Goal: Task Accomplishment & Management: Use online tool/utility

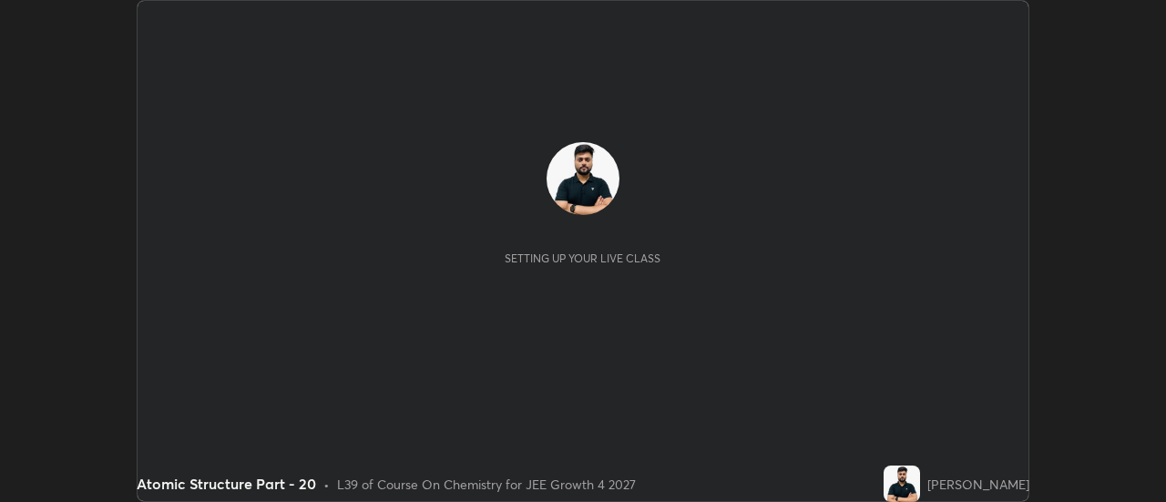
scroll to position [502, 1165]
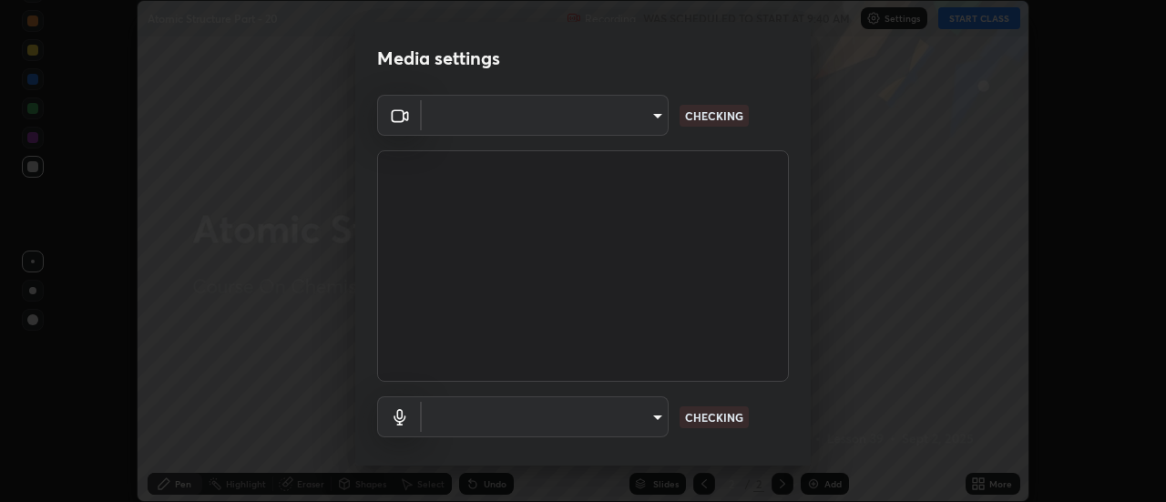
type input "4c72da43d9f8fe59a3f1c51c15ce5ef4700dc23536a29d5760a7834eb8cafeb2"
type input "default"
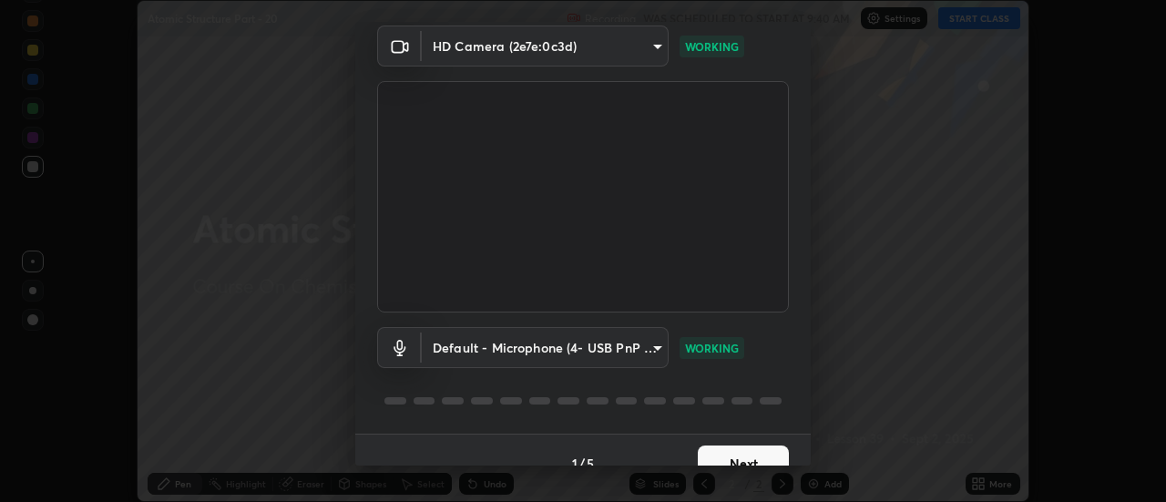
scroll to position [96, 0]
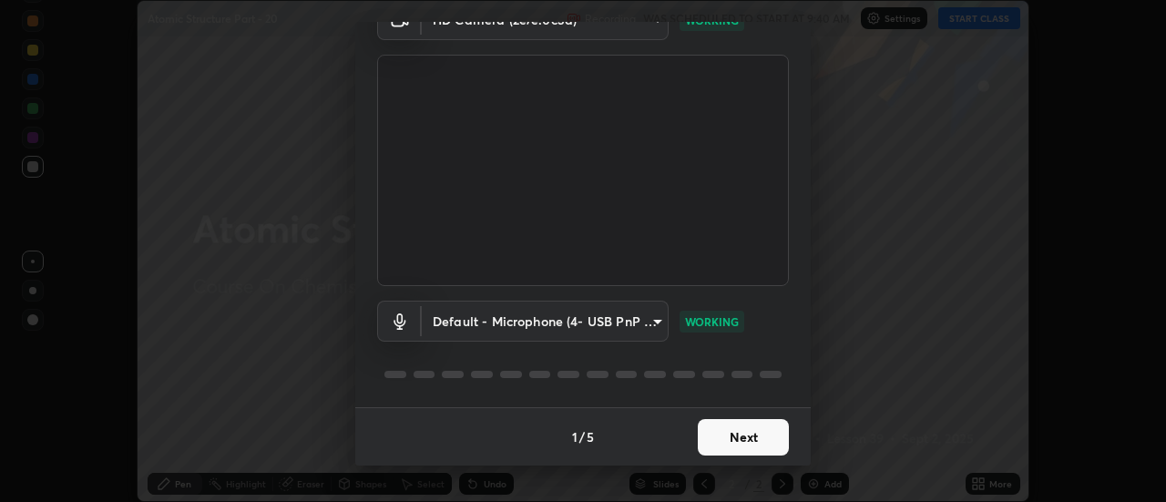
click at [729, 434] on button "Next" at bounding box center [743, 437] width 91 height 36
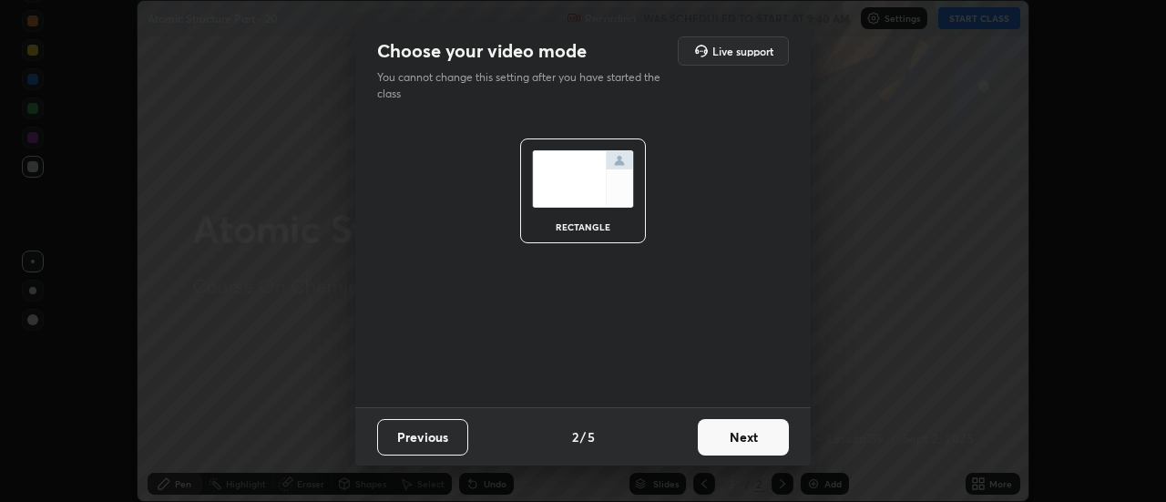
scroll to position [0, 0]
click at [736, 436] on button "Next" at bounding box center [743, 437] width 91 height 36
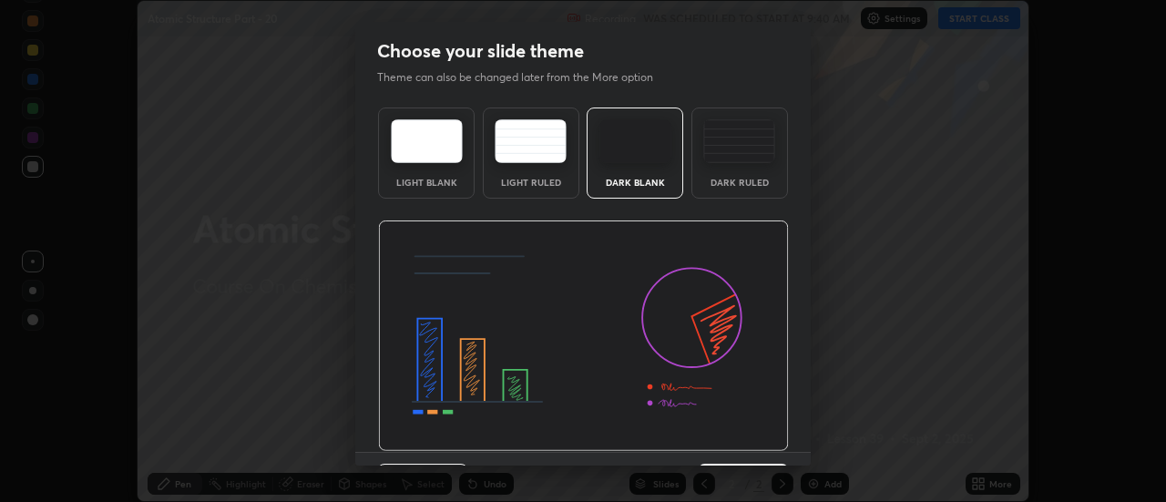
scroll to position [45, 0]
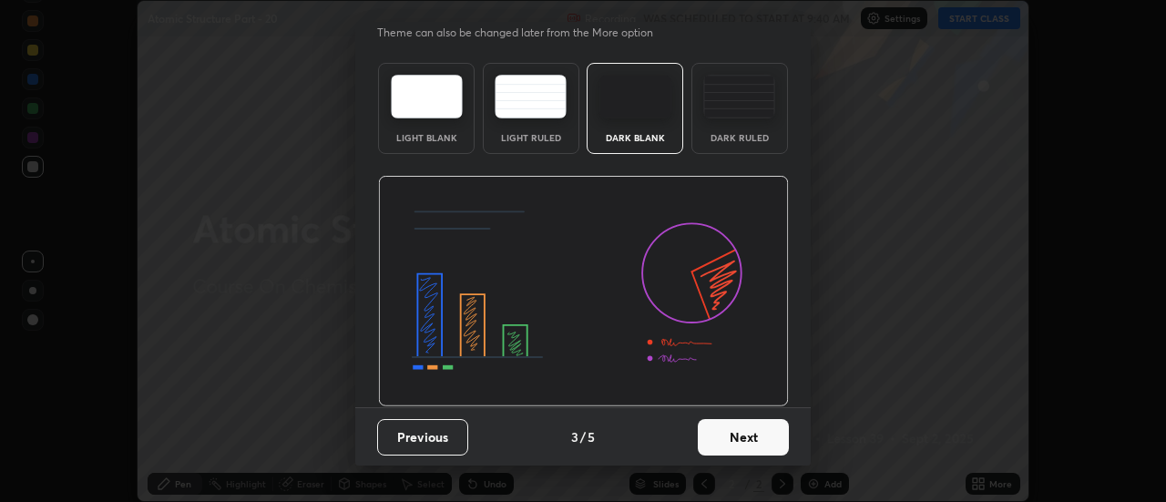
click at [762, 442] on button "Next" at bounding box center [743, 437] width 91 height 36
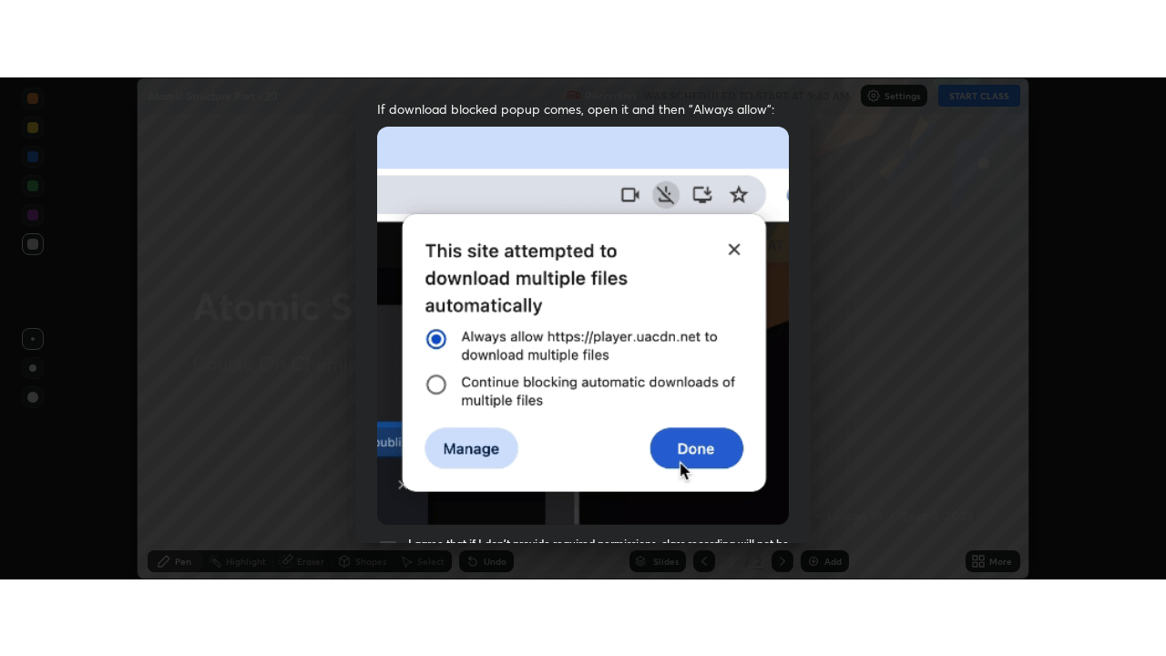
scroll to position [467, 0]
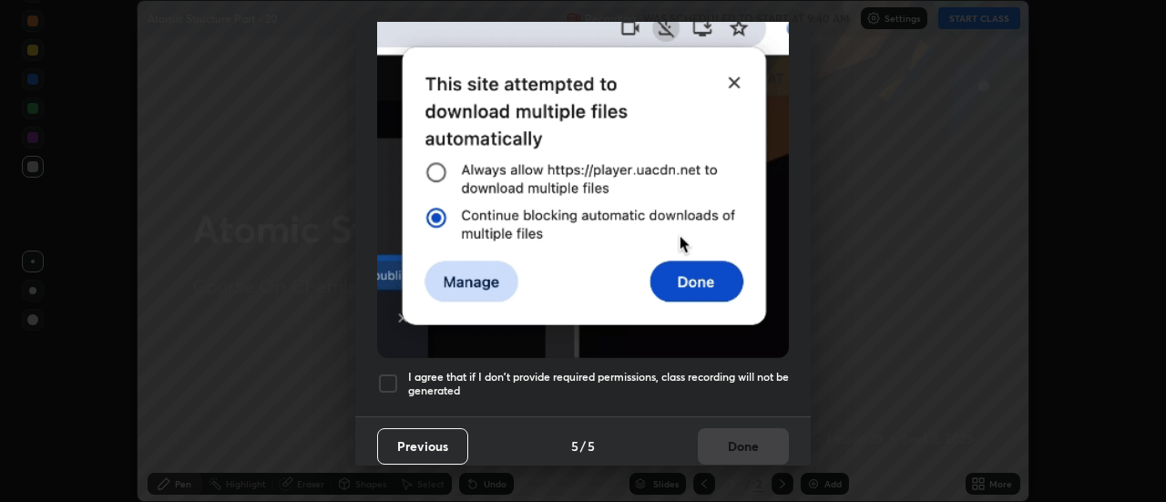
click at [397, 374] on div at bounding box center [388, 384] width 22 height 22
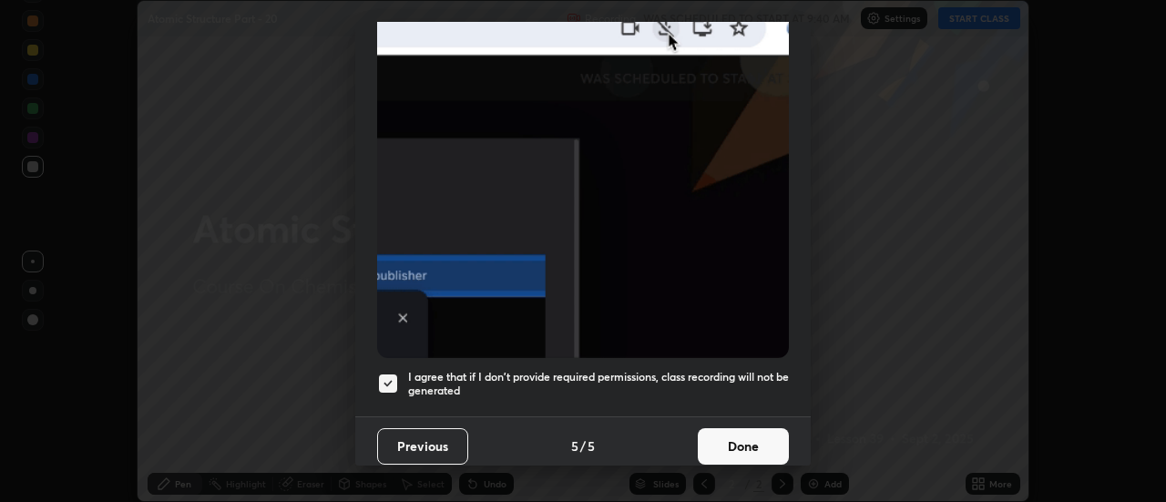
click at [742, 435] on button "Done" at bounding box center [743, 446] width 91 height 36
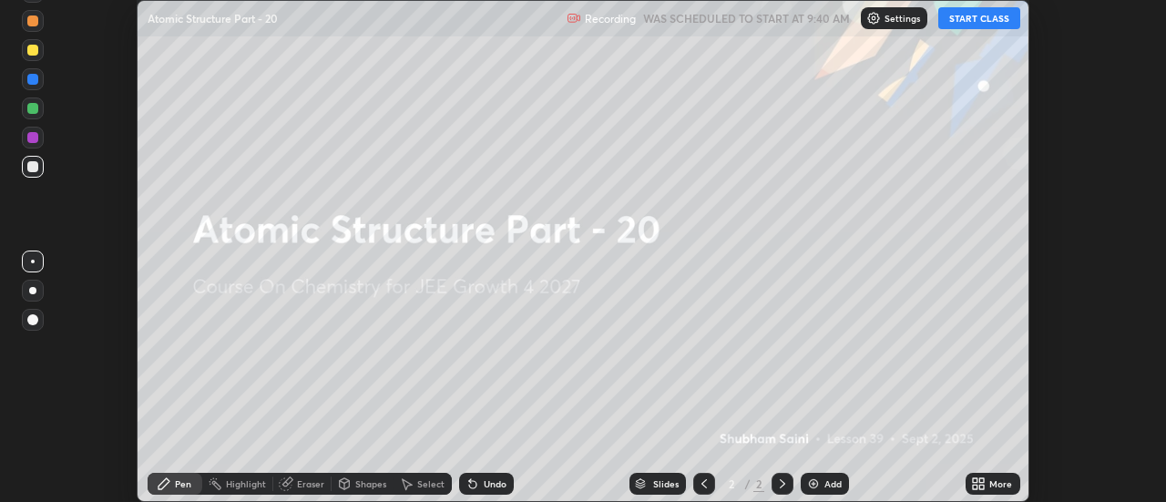
click at [976, 480] on icon at bounding box center [975, 480] width 5 height 5
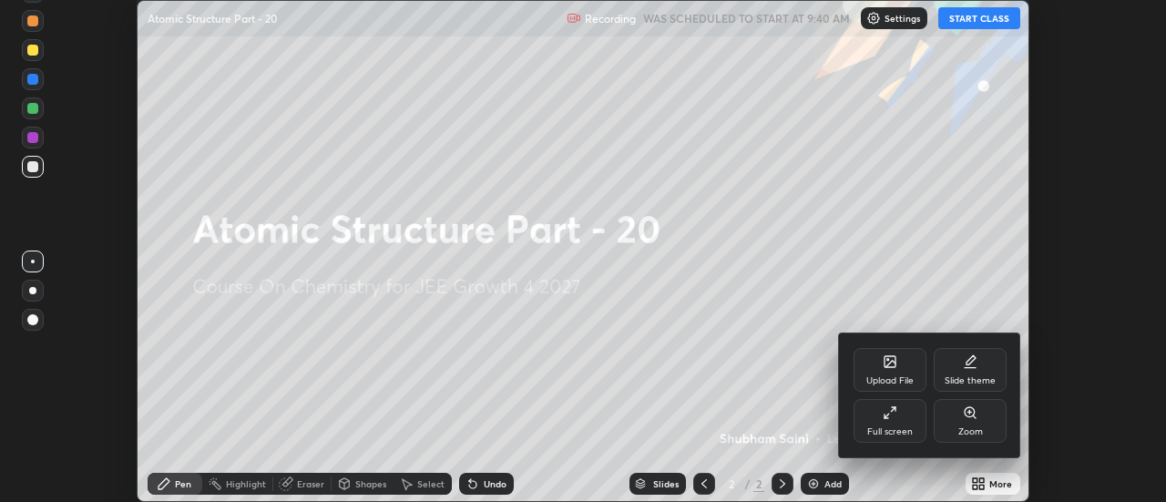
click at [880, 408] on div "Full screen" at bounding box center [890, 421] width 73 height 44
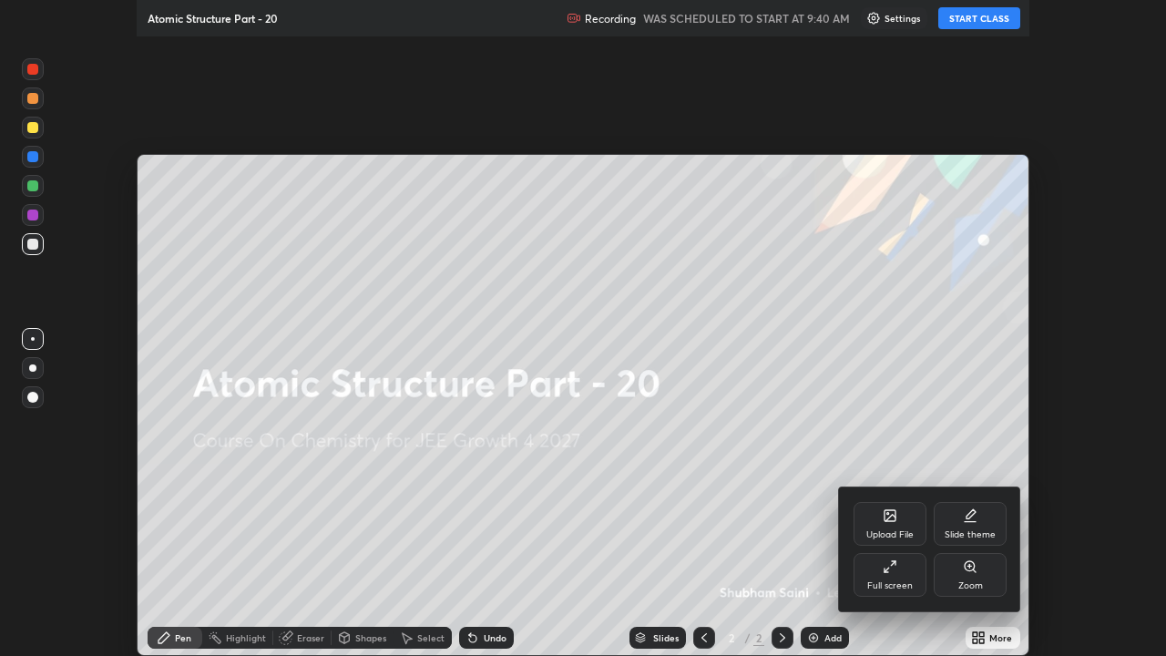
scroll to position [656, 1166]
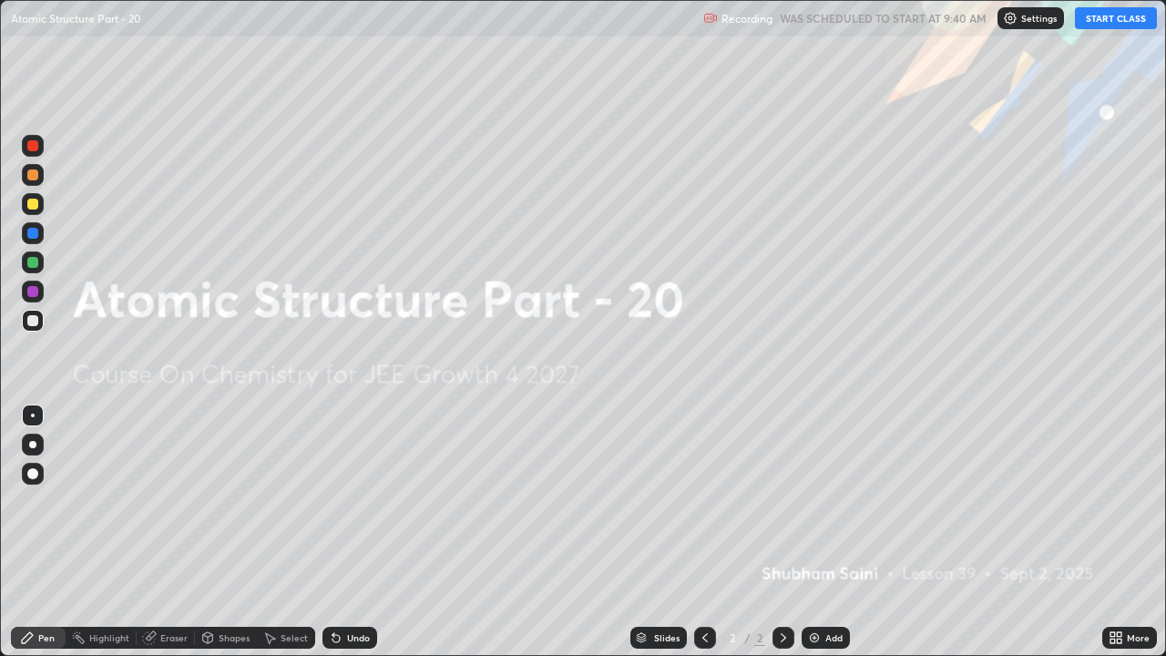
click at [1107, 18] on button "START CLASS" at bounding box center [1116, 18] width 82 height 22
click at [33, 445] on div at bounding box center [32, 444] width 7 height 7
click at [355, 501] on div "Undo" at bounding box center [349, 638] width 55 height 22
click at [826, 501] on div "Add" at bounding box center [833, 637] width 17 height 9
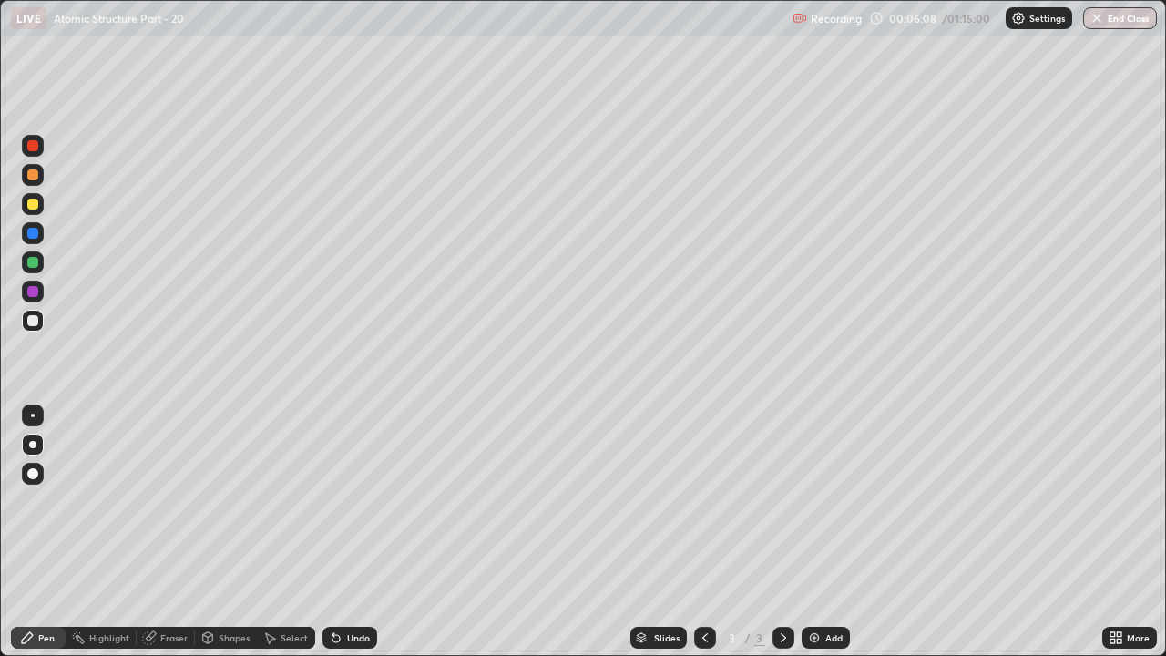
click at [34, 194] on div at bounding box center [33, 204] width 22 height 22
click at [30, 266] on div at bounding box center [32, 262] width 11 height 11
click at [39, 322] on div at bounding box center [33, 321] width 22 height 22
click at [35, 211] on div at bounding box center [33, 204] width 22 height 22
click at [32, 206] on div at bounding box center [32, 204] width 11 height 11
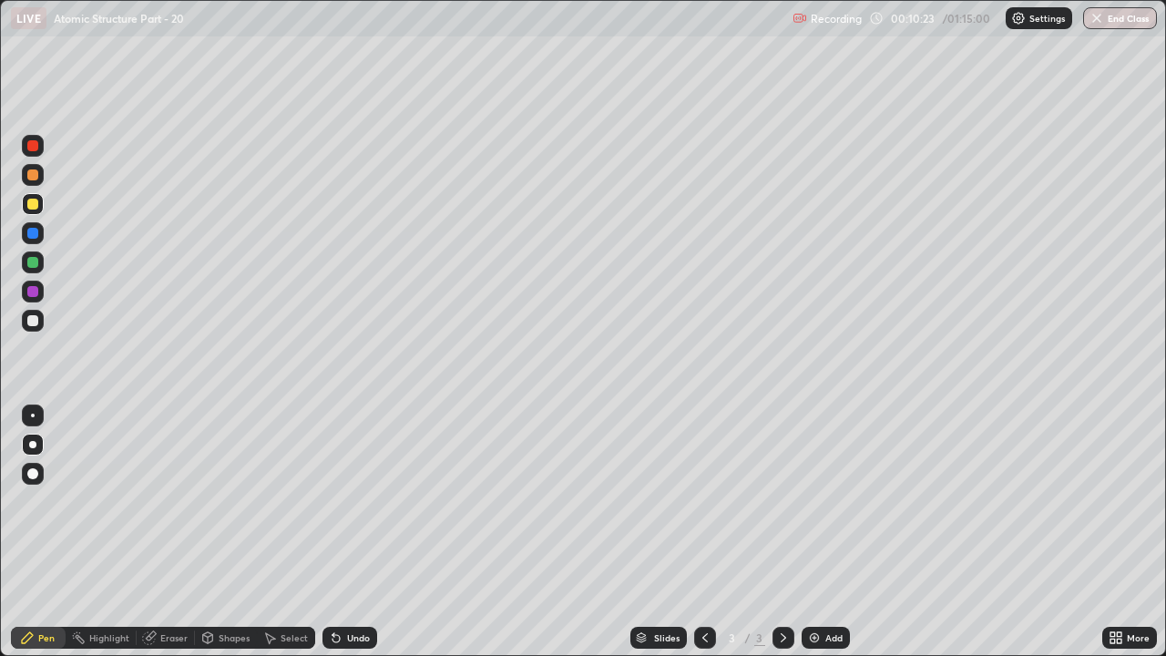
click at [37, 156] on div at bounding box center [33, 146] width 22 height 22
click at [371, 501] on div "Undo" at bounding box center [349, 638] width 55 height 22
click at [364, 501] on div "Undo" at bounding box center [349, 638] width 55 height 22
click at [358, 501] on div "Undo" at bounding box center [349, 638] width 55 height 22
click at [370, 501] on div "Undo" at bounding box center [349, 638] width 55 height 22
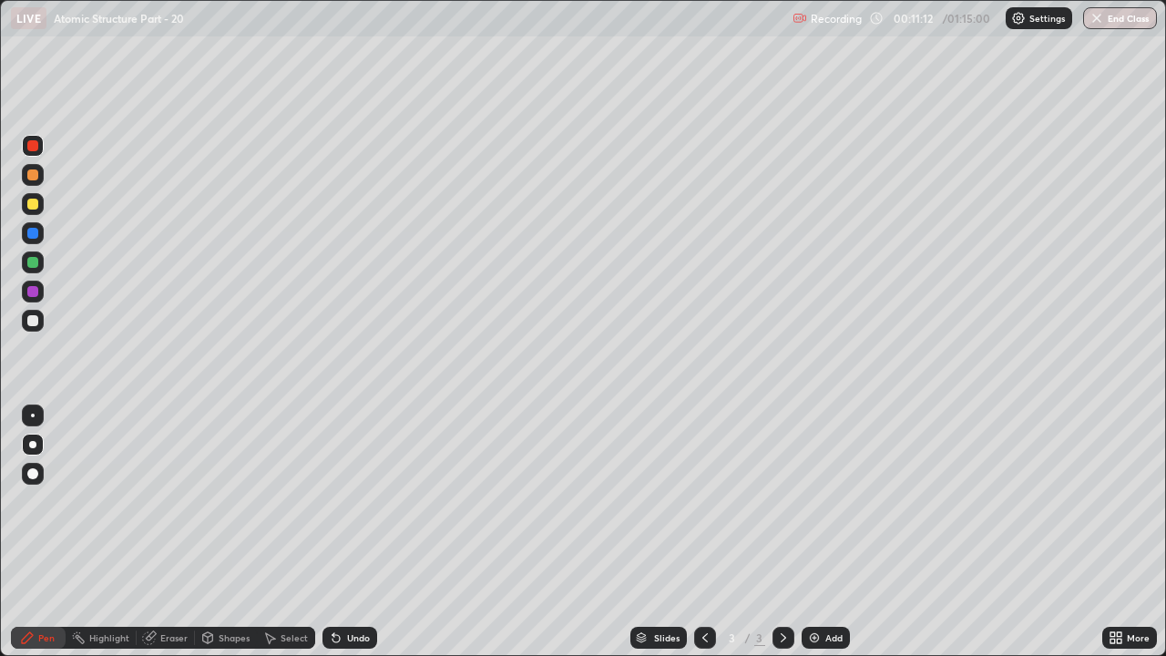
click at [34, 207] on div at bounding box center [32, 204] width 11 height 11
click at [821, 501] on div "Add" at bounding box center [826, 638] width 48 height 22
click at [216, 501] on div "Shapes" at bounding box center [226, 638] width 62 height 22
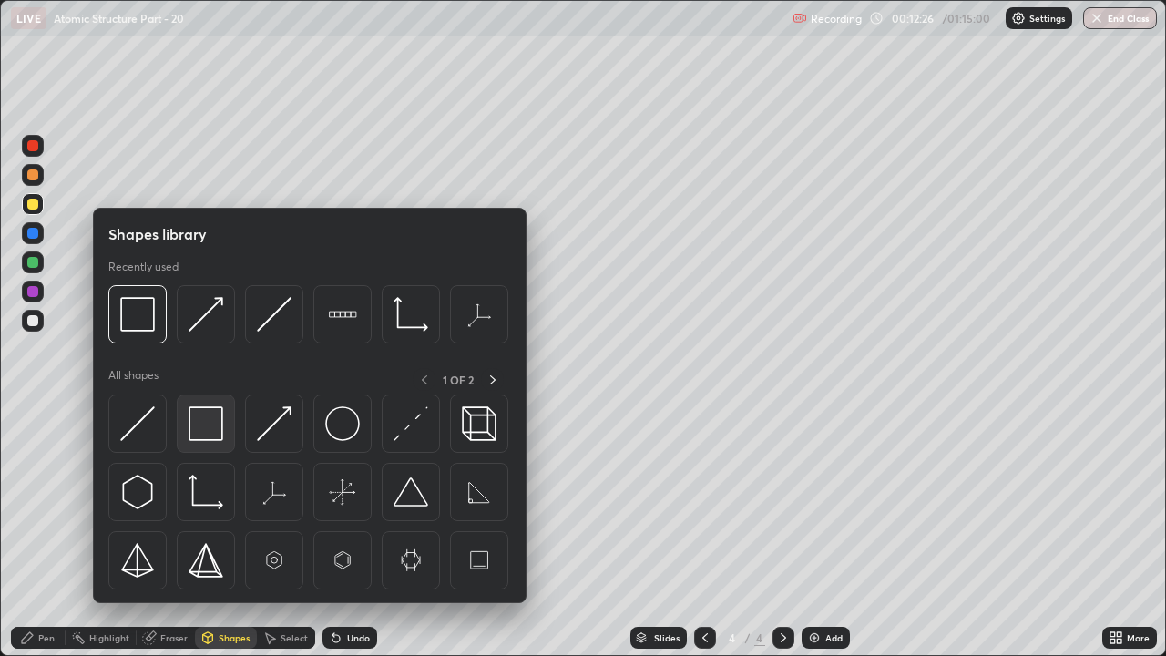
click at [205, 416] on img at bounding box center [206, 423] width 35 height 35
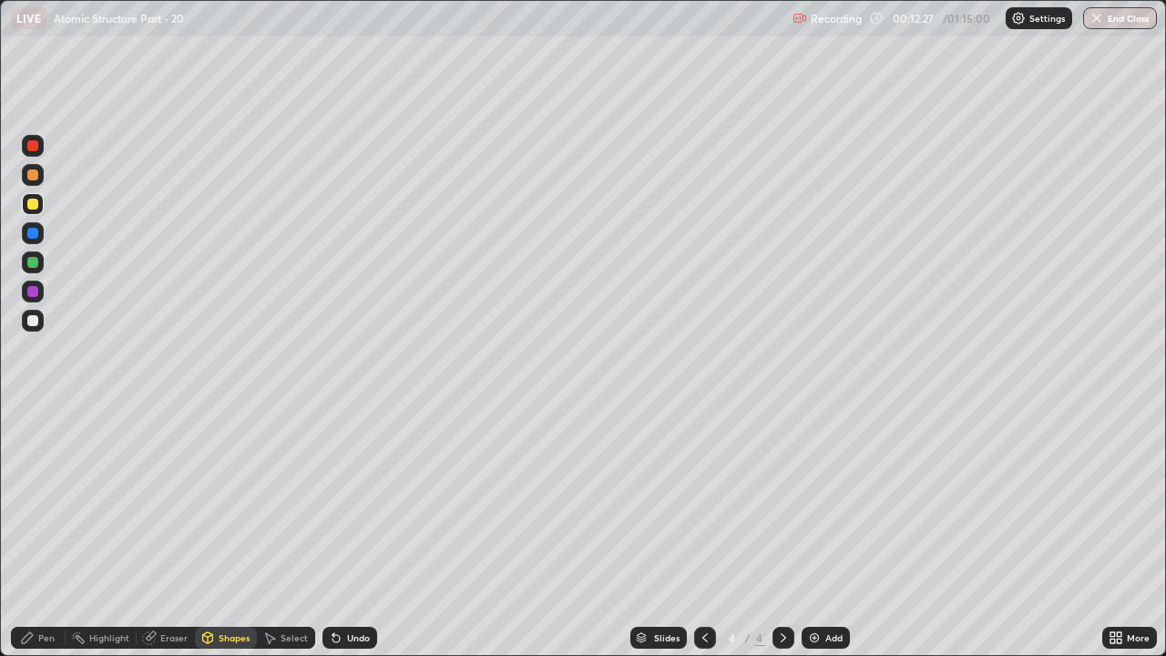
click at [34, 321] on div at bounding box center [32, 320] width 11 height 11
click at [38, 501] on div "Pen" at bounding box center [38, 638] width 55 height 22
click at [29, 234] on div at bounding box center [32, 233] width 11 height 11
click at [215, 501] on div "Shapes" at bounding box center [226, 638] width 62 height 22
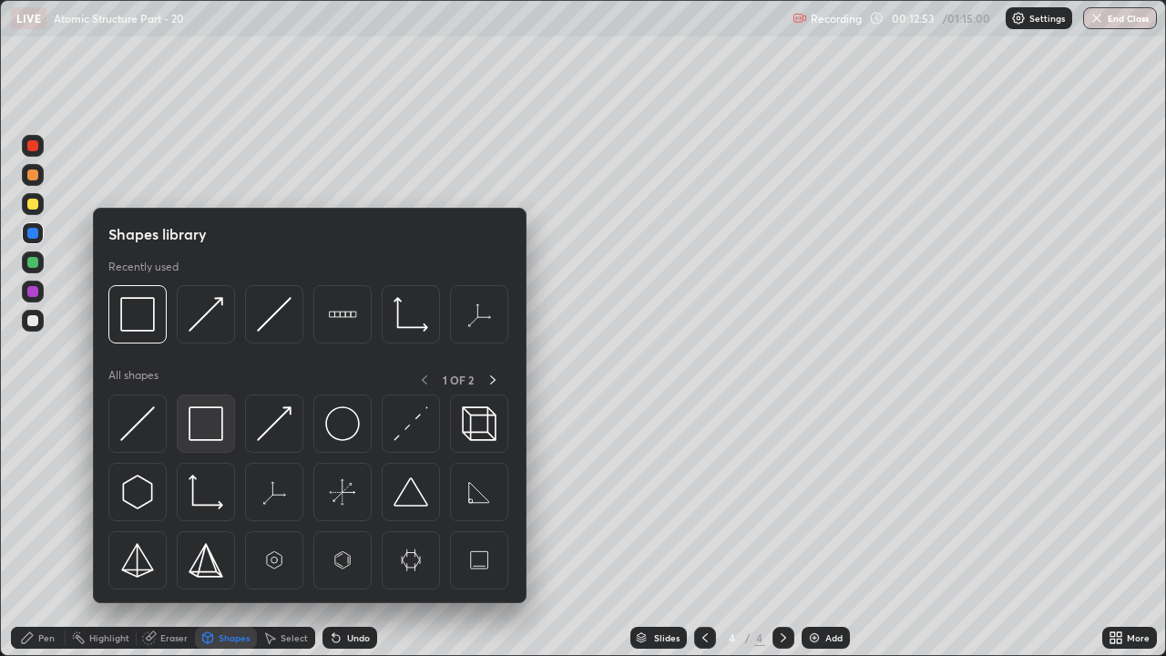
click at [211, 416] on img at bounding box center [206, 423] width 35 height 35
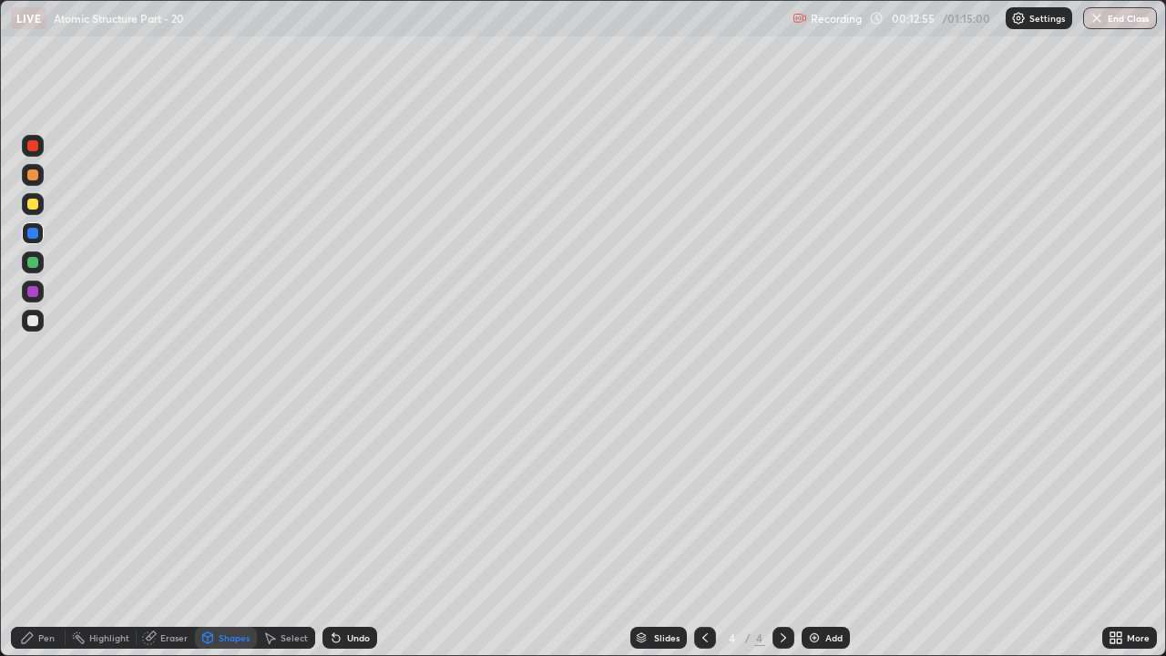
click at [31, 501] on icon at bounding box center [27, 637] width 15 height 15
click at [169, 501] on div "Eraser" at bounding box center [173, 637] width 27 height 9
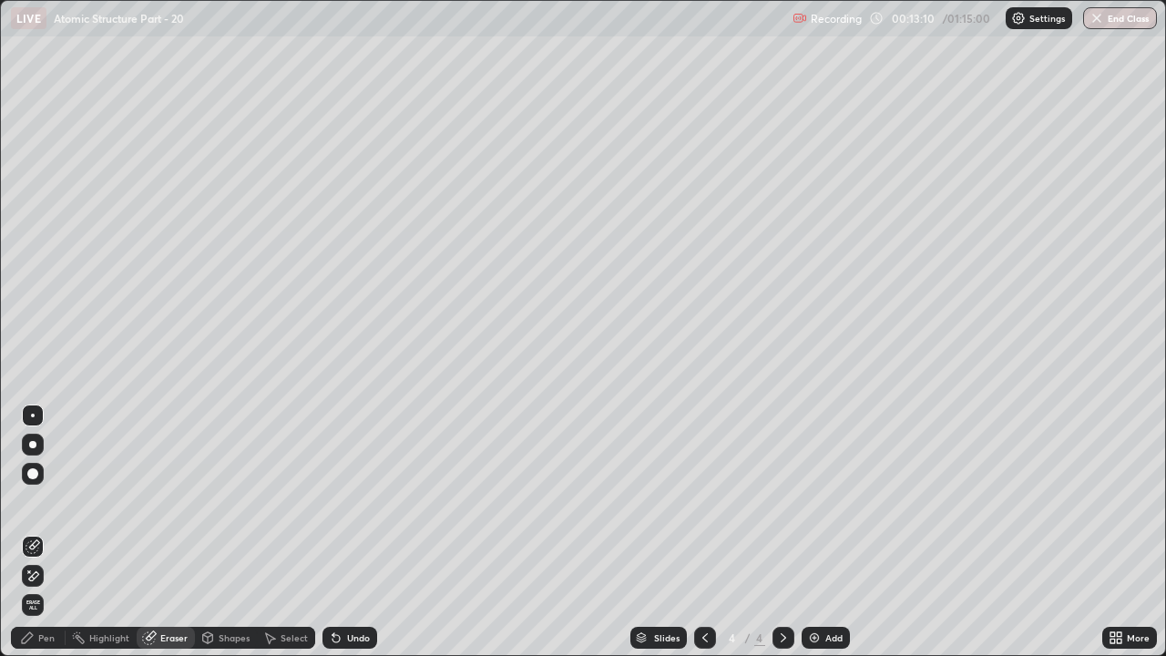
click at [30, 501] on icon at bounding box center [33, 575] width 15 height 15
click at [42, 501] on div "Pen" at bounding box center [46, 637] width 16 height 9
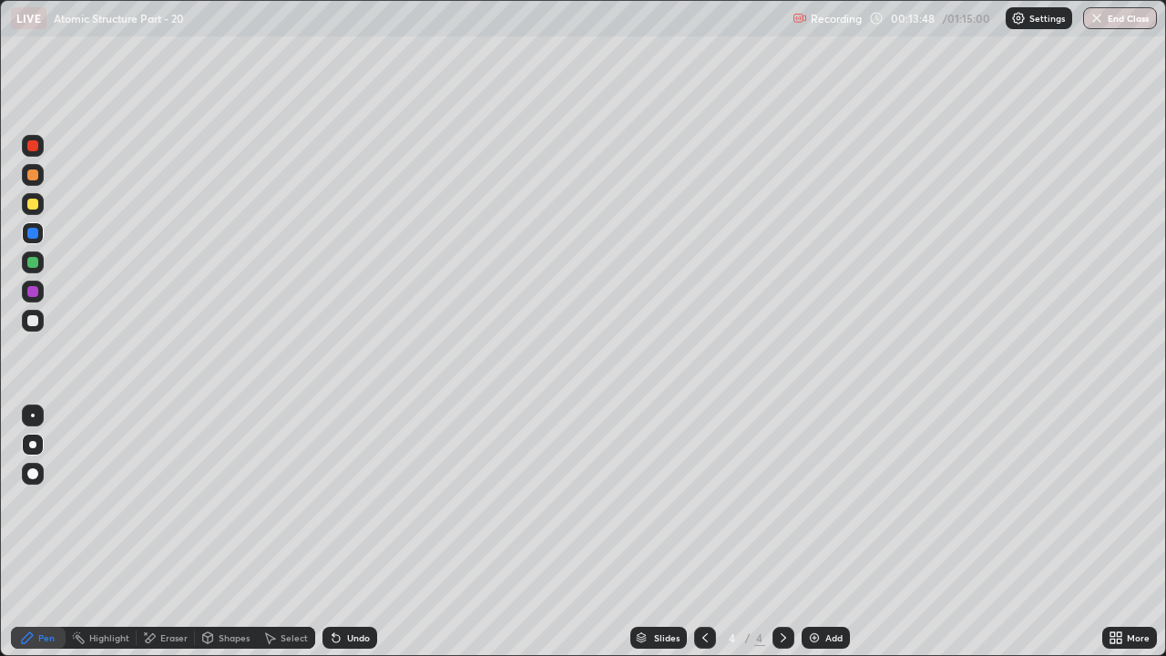
click at [37, 330] on div at bounding box center [33, 321] width 22 height 22
click at [347, 501] on div "Undo" at bounding box center [358, 637] width 23 height 9
click at [37, 271] on div at bounding box center [33, 262] width 22 height 22
click at [35, 234] on div at bounding box center [32, 233] width 11 height 11
click at [36, 289] on div at bounding box center [32, 291] width 11 height 11
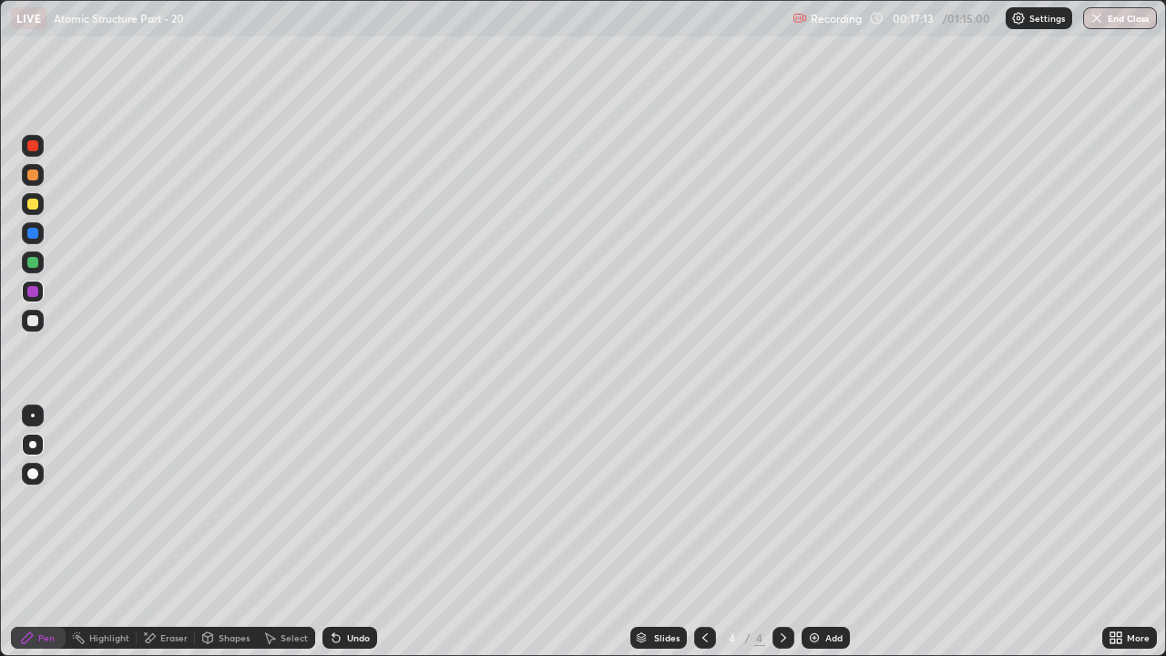
click at [825, 501] on div "Add" at bounding box center [833, 637] width 17 height 9
click at [35, 200] on div at bounding box center [32, 204] width 11 height 11
click at [30, 230] on div at bounding box center [32, 233] width 11 height 11
click at [36, 176] on div at bounding box center [32, 174] width 11 height 11
click at [165, 501] on div "Eraser" at bounding box center [173, 637] width 27 height 9
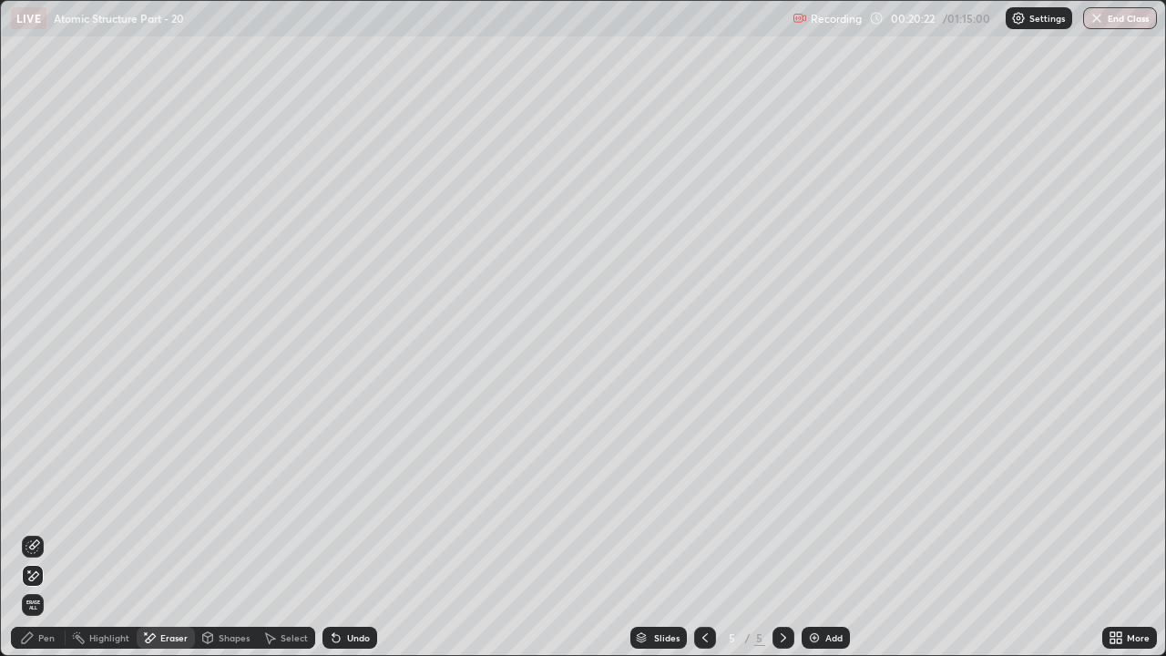
click at [50, 501] on div "Pen" at bounding box center [46, 637] width 16 height 9
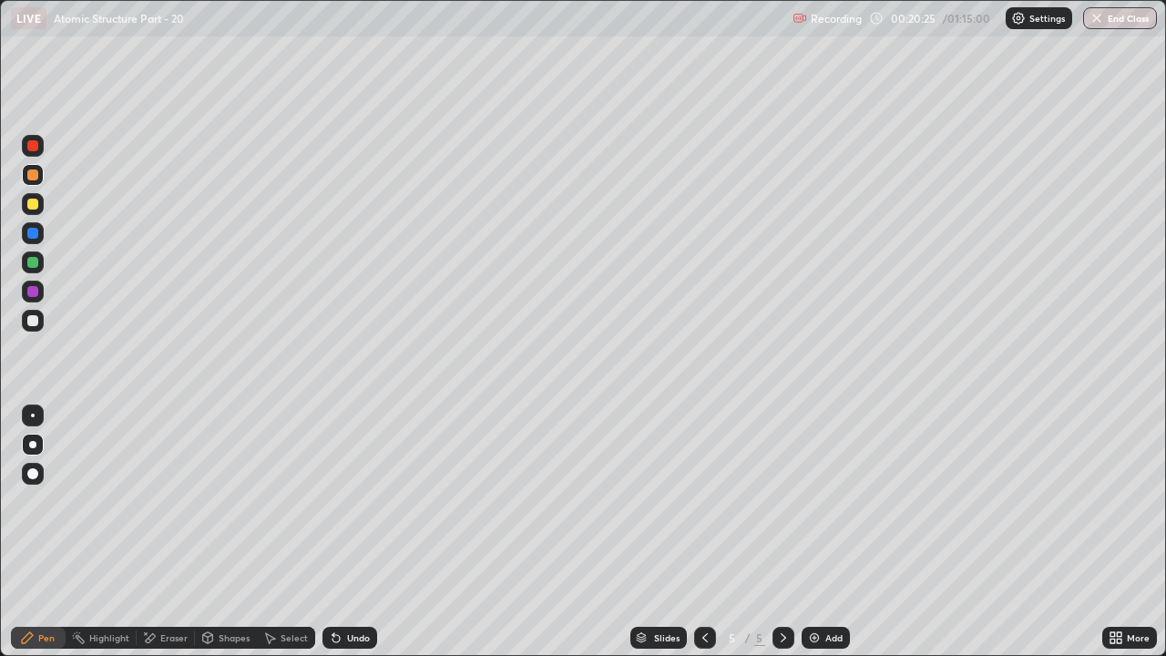
click at [34, 175] on div at bounding box center [32, 174] width 11 height 11
click at [37, 145] on div at bounding box center [32, 145] width 11 height 11
click at [34, 179] on div at bounding box center [32, 174] width 11 height 11
click at [820, 501] on div "Add" at bounding box center [826, 638] width 48 height 22
click at [703, 501] on icon at bounding box center [705, 637] width 15 height 15
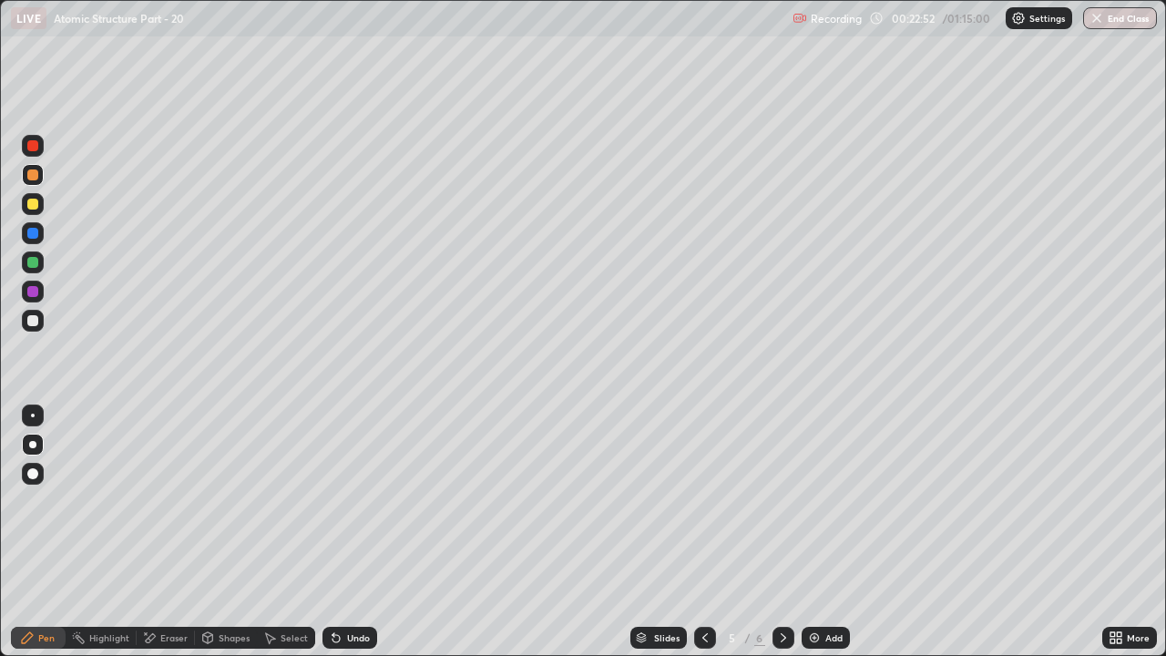
click at [33, 205] on div at bounding box center [32, 204] width 11 height 11
click at [778, 501] on icon at bounding box center [783, 637] width 15 height 15
click at [30, 173] on div at bounding box center [32, 174] width 11 height 11
click at [32, 152] on div at bounding box center [33, 146] width 22 height 22
click at [24, 206] on div at bounding box center [33, 204] width 22 height 22
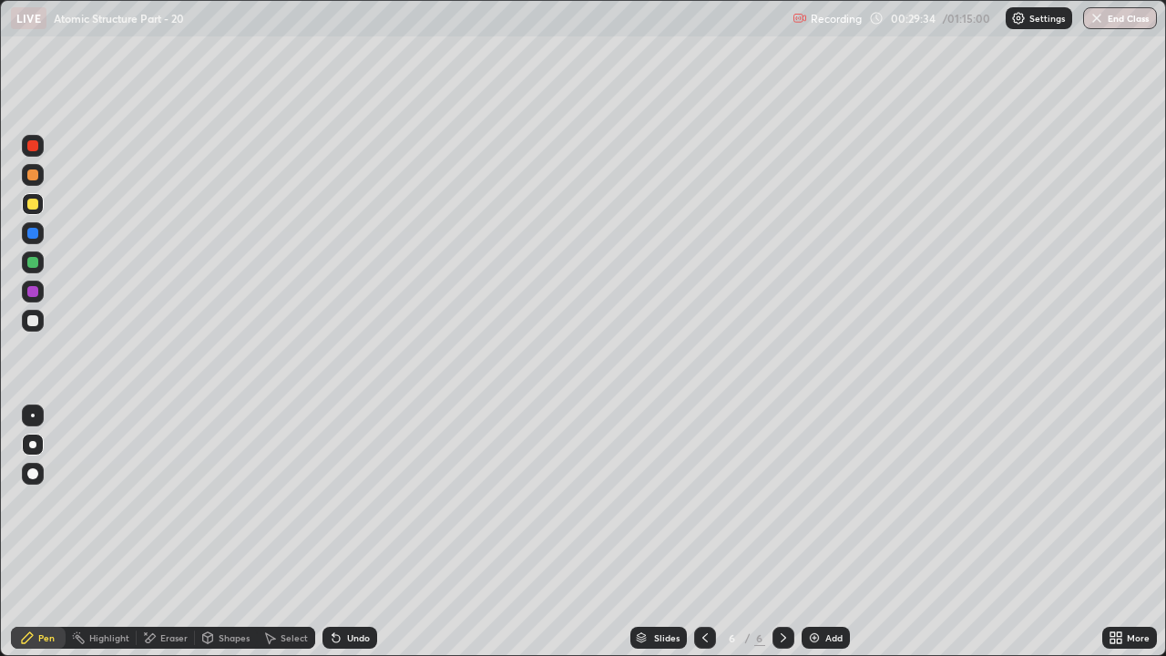
click at [359, 501] on div "Undo" at bounding box center [349, 638] width 55 height 22
click at [359, 501] on div "Undo" at bounding box center [358, 637] width 23 height 9
click at [364, 501] on div "Undo" at bounding box center [349, 638] width 55 height 22
click at [817, 501] on img at bounding box center [814, 637] width 15 height 15
click at [35, 322] on div at bounding box center [32, 320] width 11 height 11
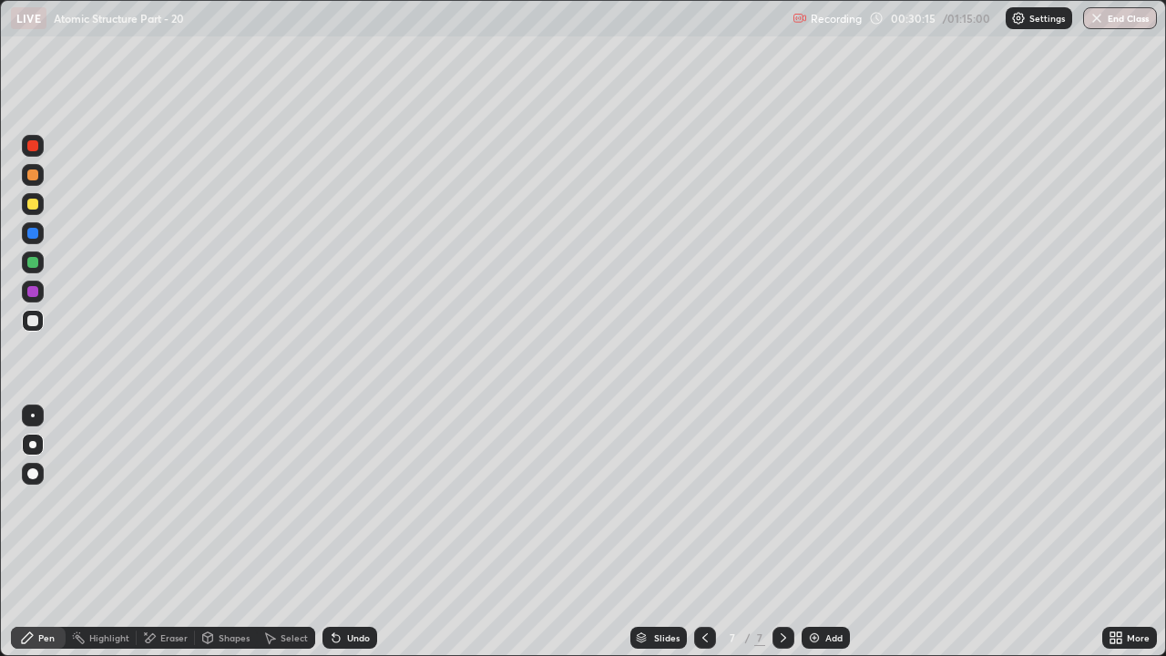
click at [351, 501] on div "Undo" at bounding box center [358, 637] width 23 height 9
click at [32, 206] on div at bounding box center [32, 204] width 11 height 11
click at [36, 264] on div at bounding box center [32, 262] width 11 height 11
click at [229, 501] on div "Shapes" at bounding box center [234, 637] width 31 height 9
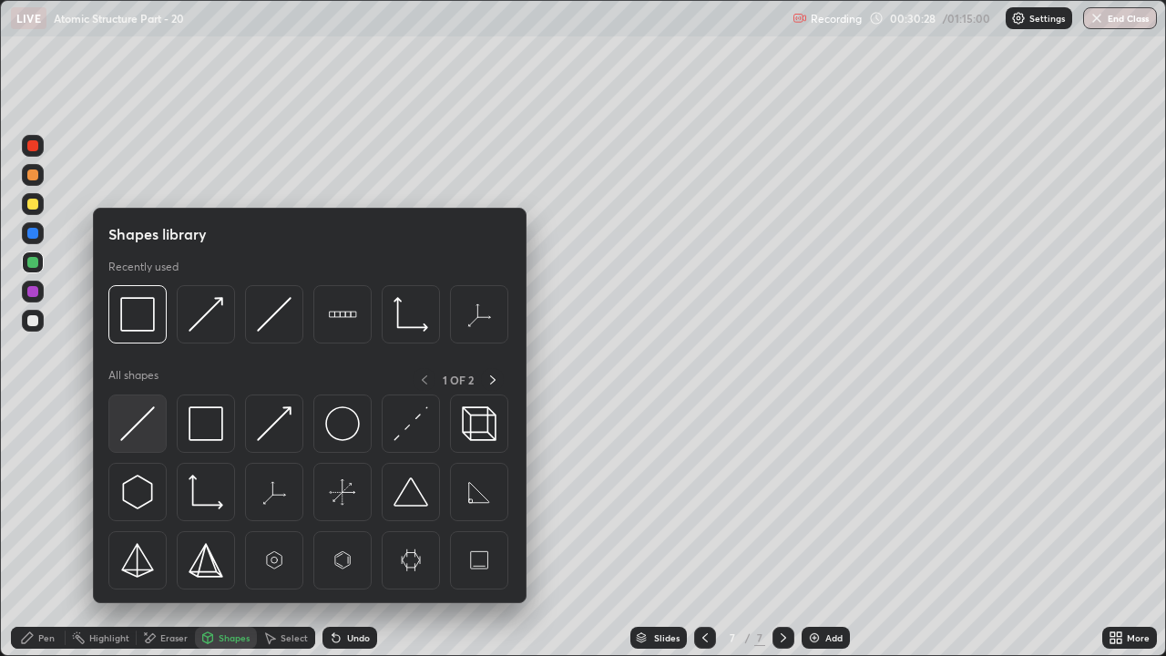
click at [142, 433] on img at bounding box center [137, 423] width 35 height 35
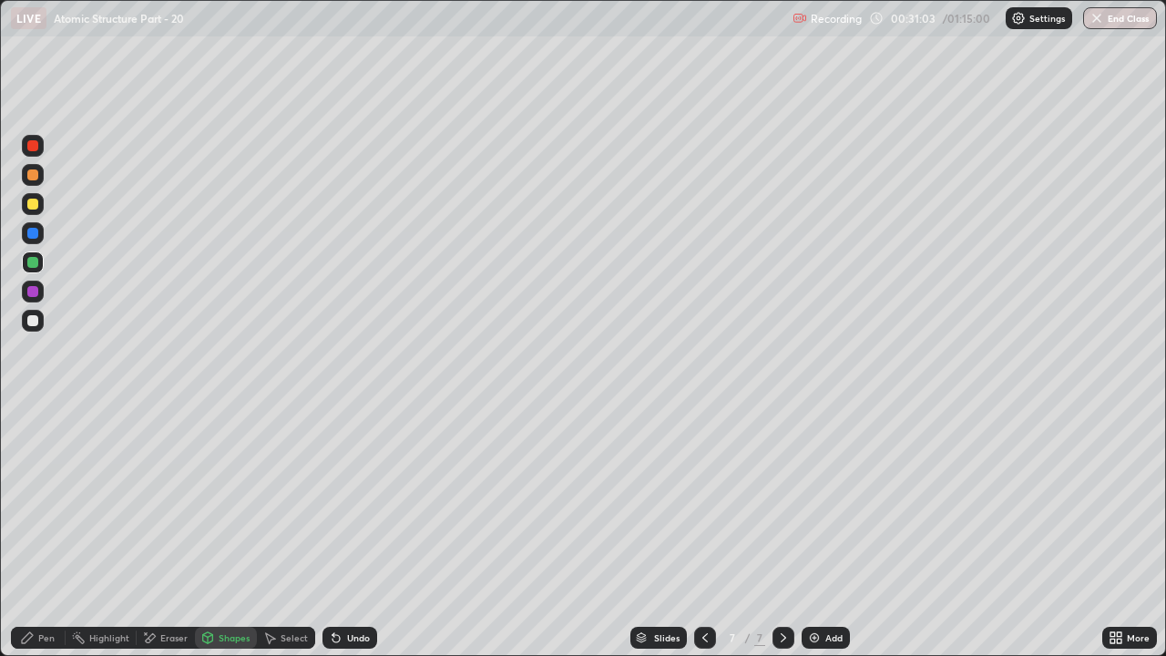
click at [39, 179] on div at bounding box center [33, 175] width 22 height 22
click at [33, 501] on icon at bounding box center [27, 637] width 15 height 15
click at [36, 261] on div at bounding box center [32, 262] width 11 height 11
click at [40, 148] on div at bounding box center [33, 146] width 22 height 22
click at [343, 501] on div "Undo" at bounding box center [349, 638] width 55 height 22
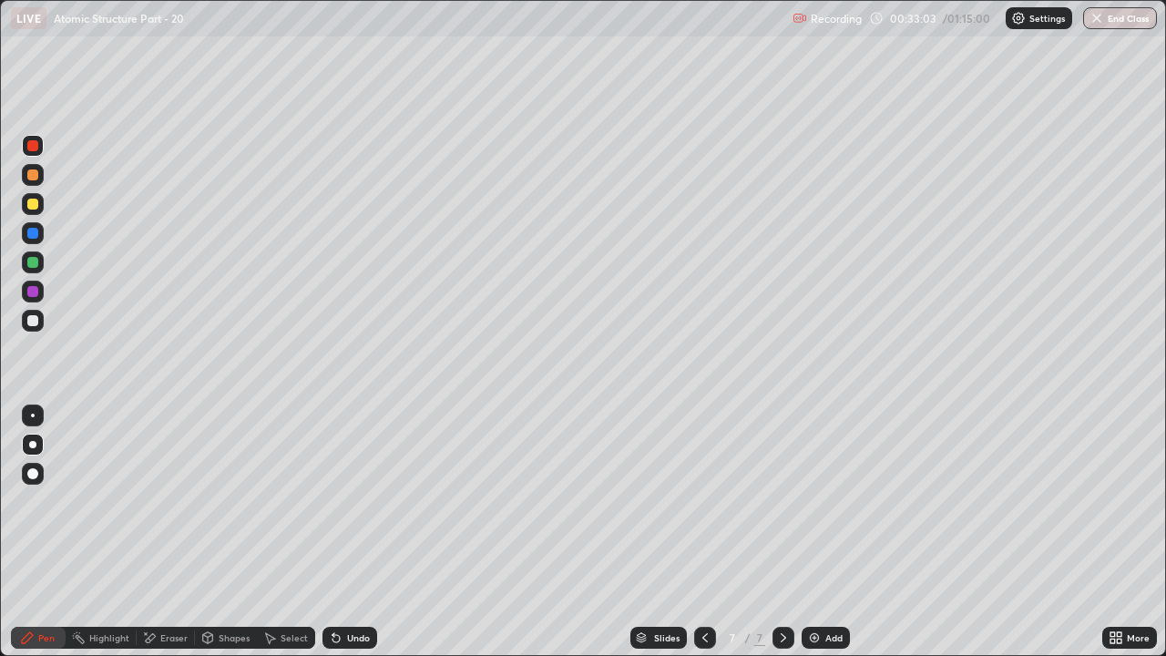
click at [345, 501] on div "Undo" at bounding box center [349, 638] width 55 height 22
click at [348, 501] on div "Undo" at bounding box center [349, 638] width 55 height 22
click at [353, 501] on div "Undo" at bounding box center [349, 638] width 55 height 22
click at [221, 501] on div "Shapes" at bounding box center [226, 638] width 62 height 22
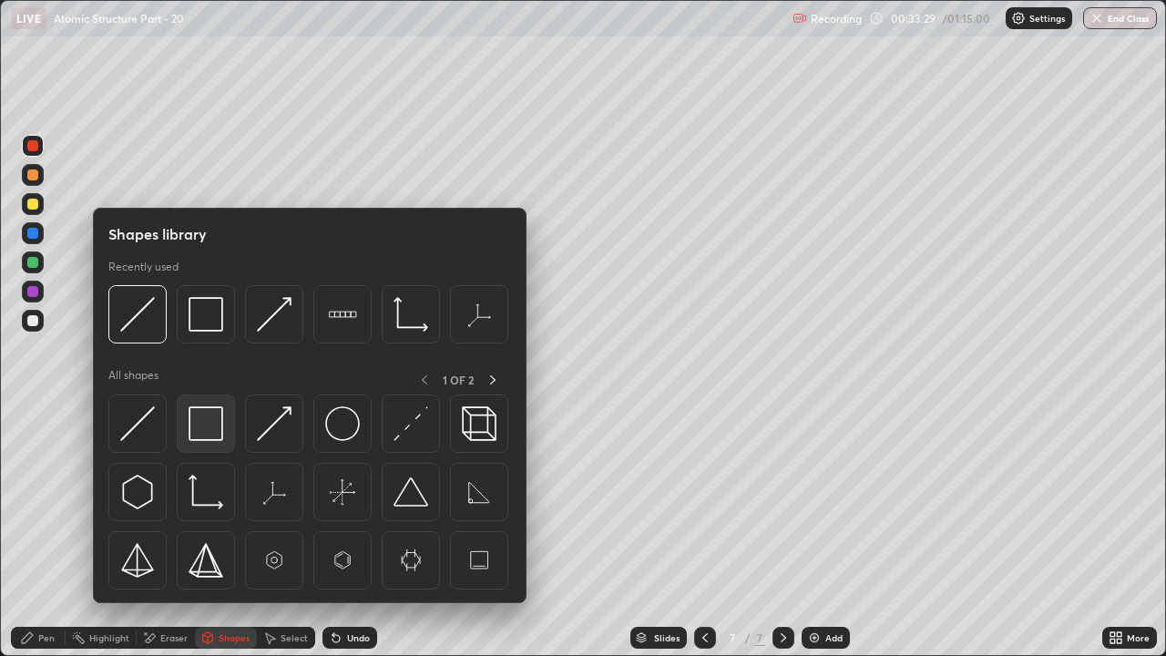
click at [212, 429] on img at bounding box center [206, 423] width 35 height 35
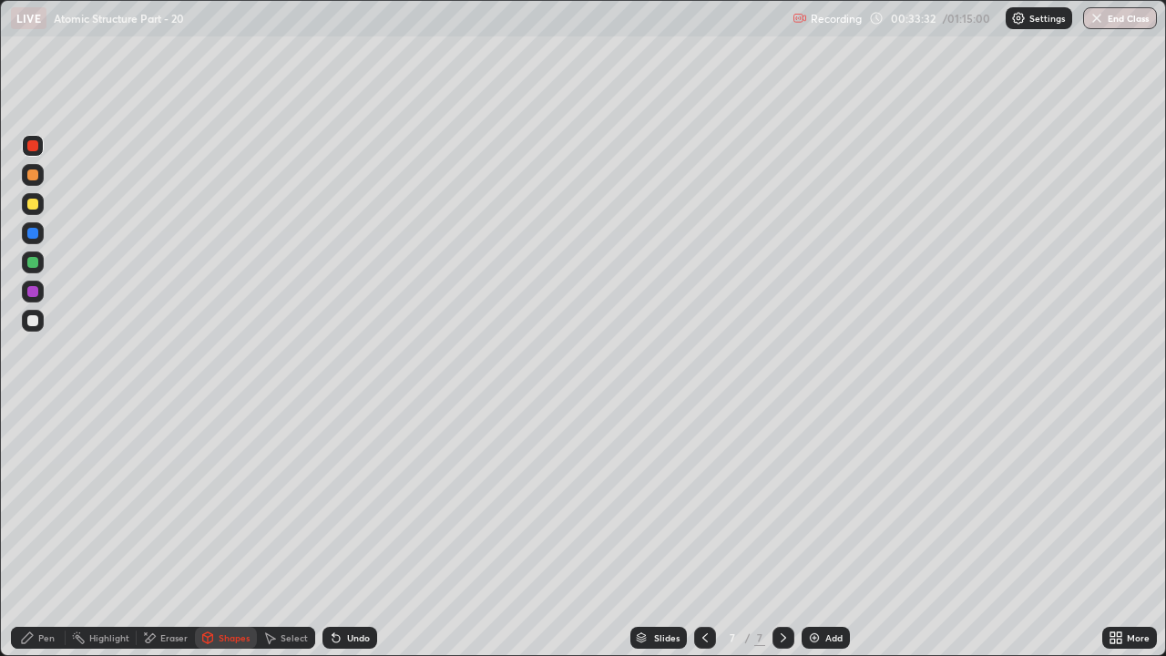
click at [41, 501] on div "Pen" at bounding box center [38, 638] width 55 height 22
click at [34, 174] on div at bounding box center [32, 174] width 11 height 11
click at [366, 501] on div "Undo" at bounding box center [349, 638] width 55 height 22
click at [356, 501] on div "Undo" at bounding box center [358, 637] width 23 height 9
click at [361, 501] on div "Undo" at bounding box center [349, 638] width 55 height 22
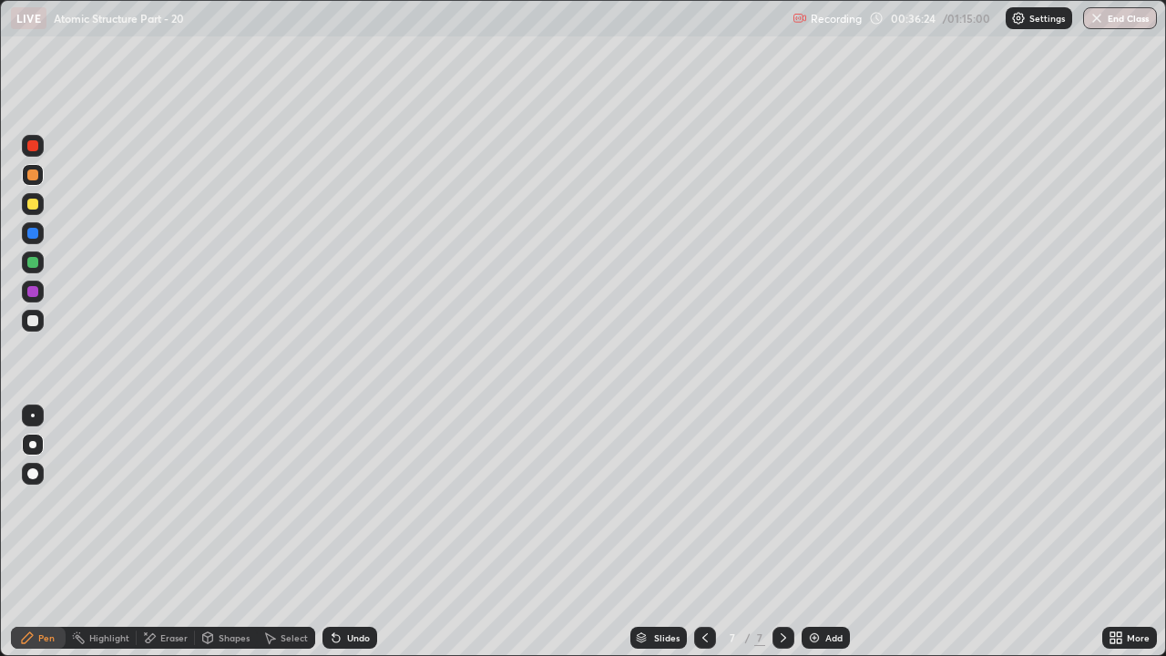
click at [824, 501] on div "Add" at bounding box center [826, 638] width 48 height 22
click at [349, 501] on div "Undo" at bounding box center [358, 637] width 23 height 9
click at [348, 501] on div "Undo" at bounding box center [358, 637] width 23 height 9
click at [354, 501] on div "Undo" at bounding box center [358, 637] width 23 height 9
click at [357, 501] on div "Undo" at bounding box center [358, 637] width 23 height 9
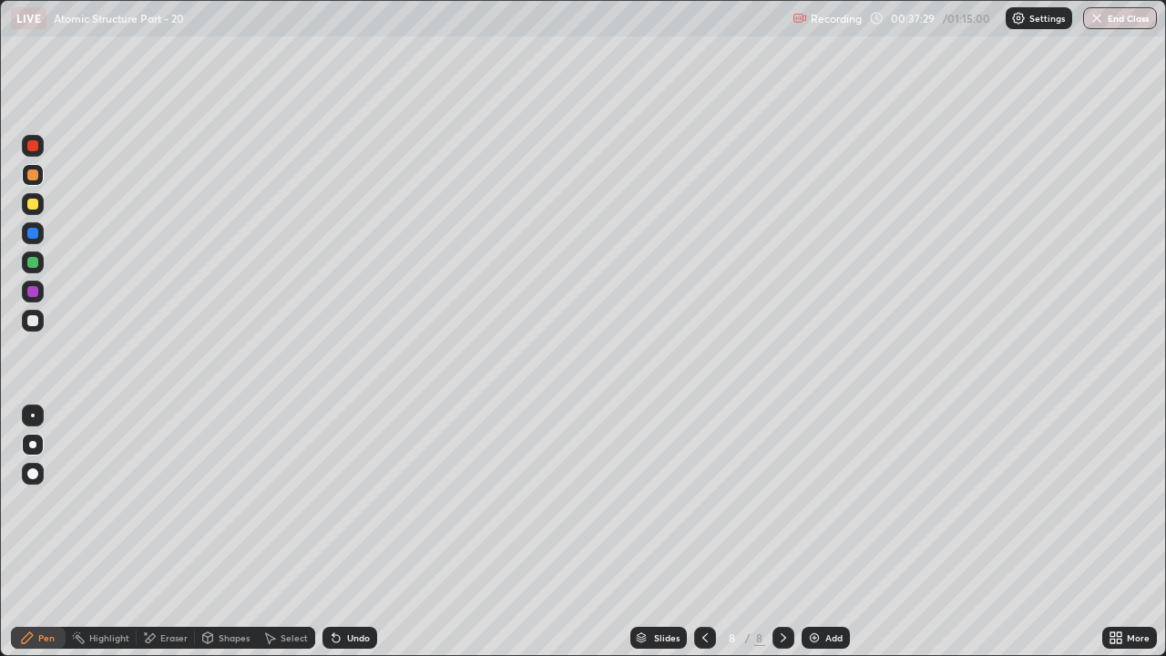
click at [360, 501] on div "Undo" at bounding box center [358, 637] width 23 height 9
click at [359, 501] on div "Undo" at bounding box center [358, 637] width 23 height 9
click at [363, 501] on div "Undo" at bounding box center [358, 637] width 23 height 9
click at [33, 149] on div at bounding box center [32, 145] width 11 height 11
click at [694, 501] on div at bounding box center [705, 637] width 22 height 36
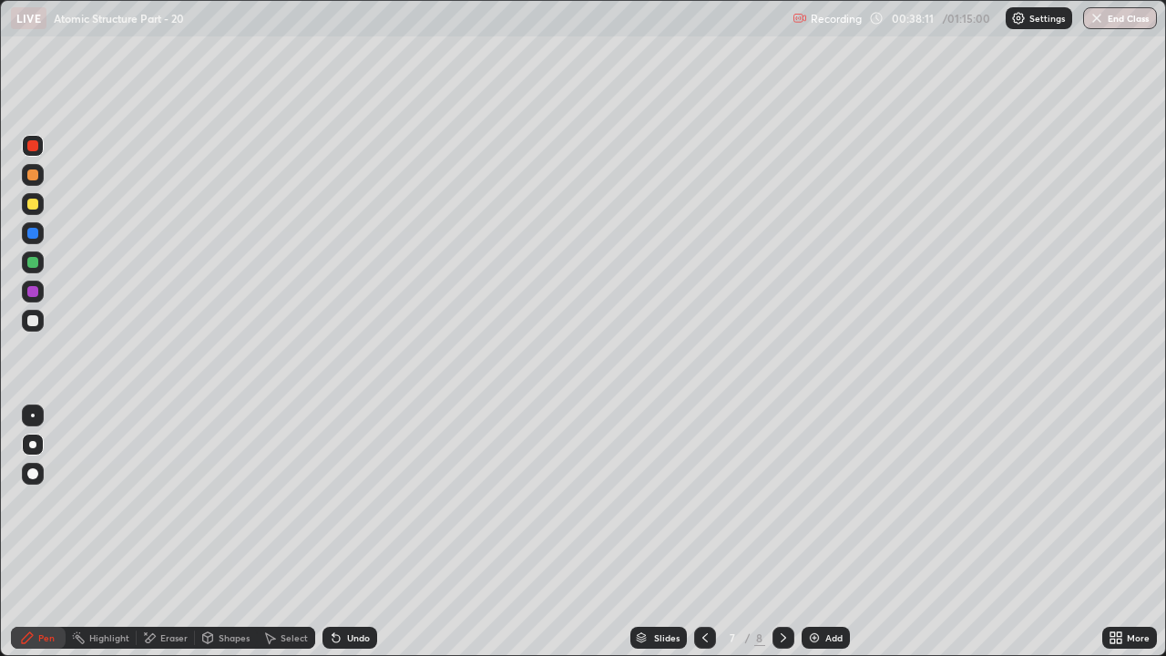
click at [784, 501] on icon at bounding box center [783, 637] width 15 height 15
click at [702, 501] on icon at bounding box center [704, 637] width 5 height 9
click at [782, 501] on icon at bounding box center [783, 637] width 15 height 15
click at [37, 214] on div at bounding box center [33, 204] width 22 height 22
click at [34, 178] on div at bounding box center [32, 174] width 11 height 11
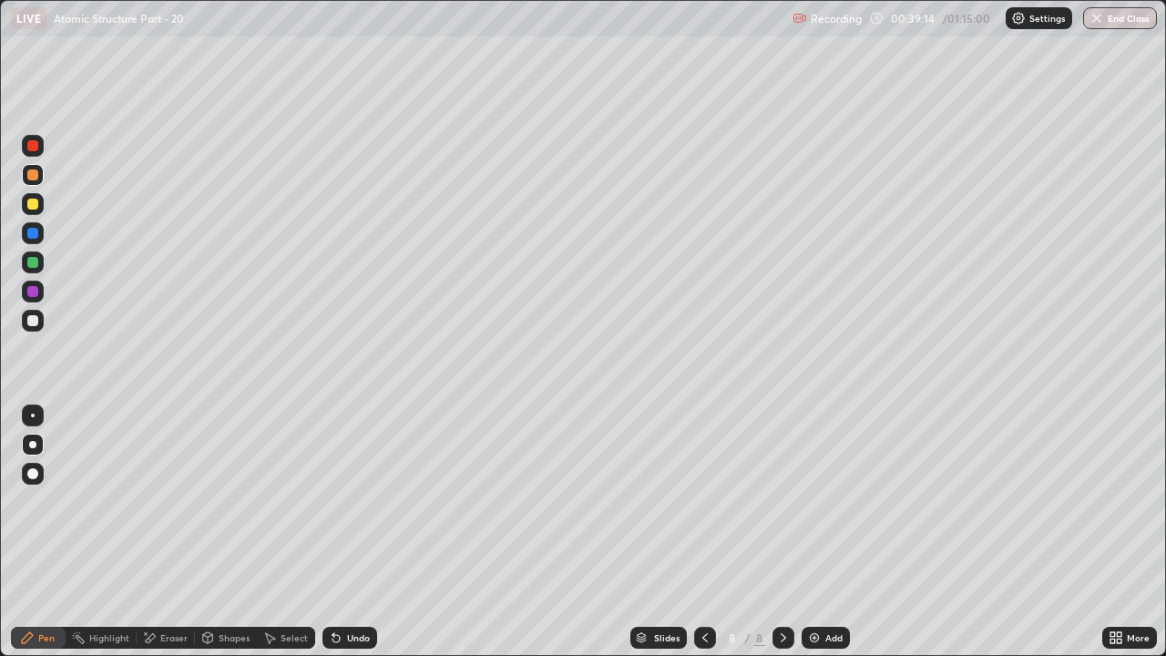
click at [32, 321] on div at bounding box center [32, 320] width 11 height 11
click at [37, 182] on div at bounding box center [33, 175] width 22 height 22
click at [36, 328] on div at bounding box center [33, 321] width 22 height 22
click at [701, 501] on icon at bounding box center [705, 637] width 15 height 15
click at [779, 501] on icon at bounding box center [783, 637] width 15 height 15
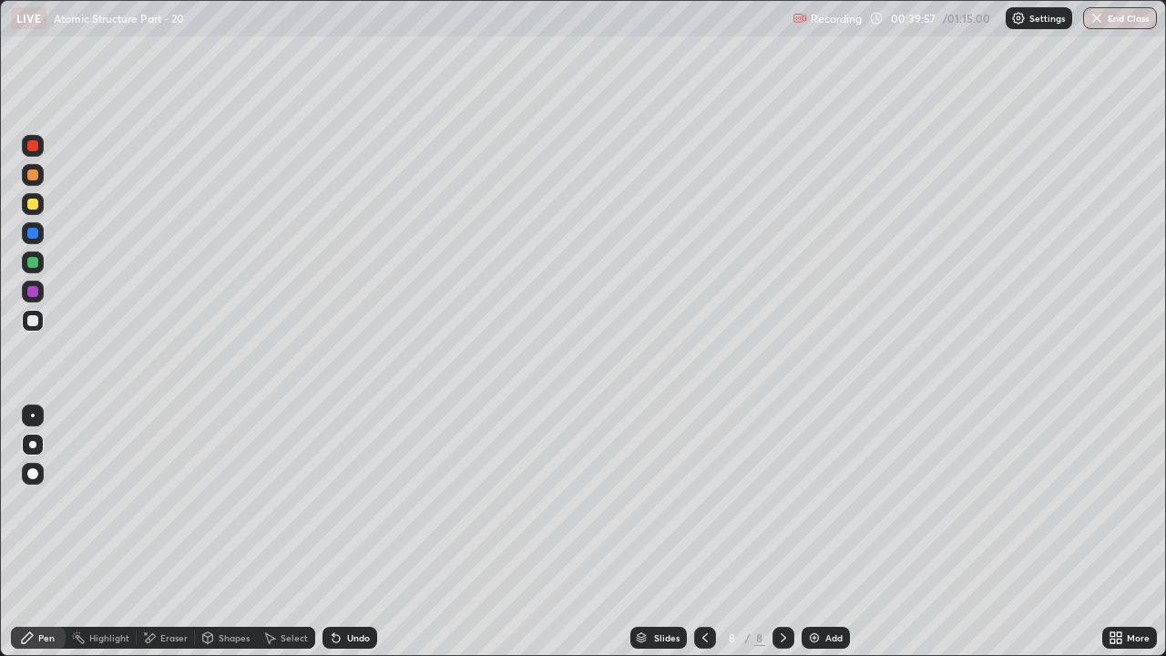
click at [32, 170] on div at bounding box center [32, 174] width 11 height 11
click at [34, 329] on div at bounding box center [33, 321] width 22 height 22
click at [35, 172] on div at bounding box center [32, 174] width 11 height 11
click at [33, 316] on div at bounding box center [32, 320] width 11 height 11
click at [703, 501] on icon at bounding box center [705, 637] width 15 height 15
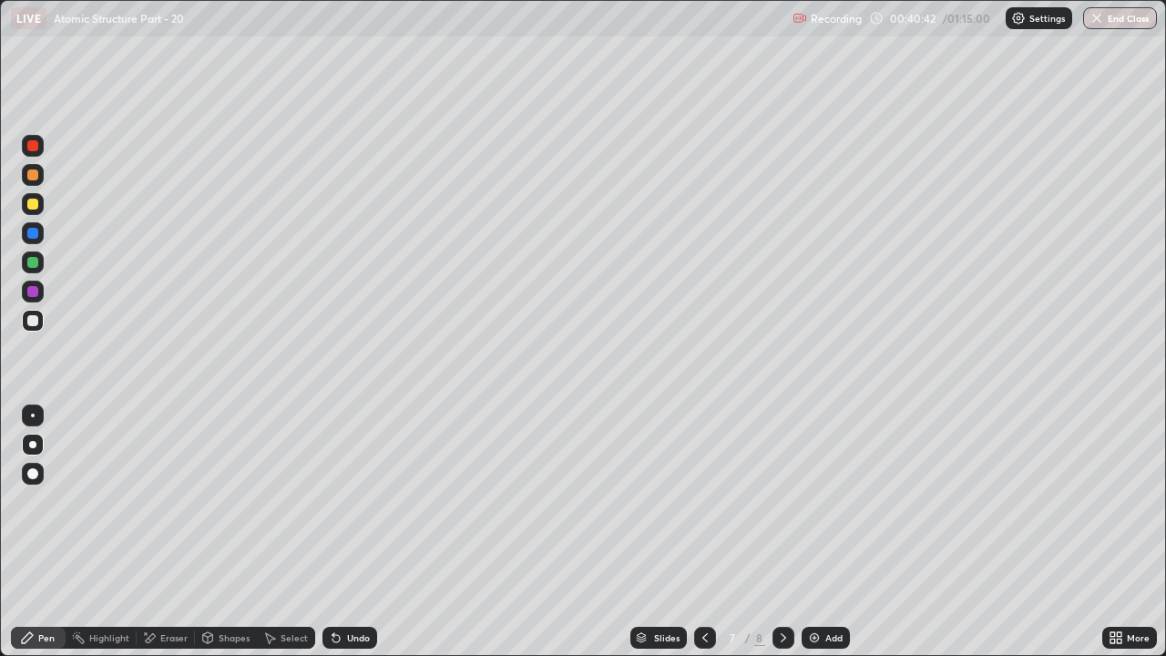
click at [781, 501] on icon at bounding box center [783, 637] width 5 height 9
click at [34, 175] on div at bounding box center [32, 174] width 11 height 11
click at [814, 501] on img at bounding box center [814, 637] width 15 height 15
click at [374, 501] on div "Undo" at bounding box center [349, 638] width 55 height 22
click at [35, 325] on div at bounding box center [32, 320] width 11 height 11
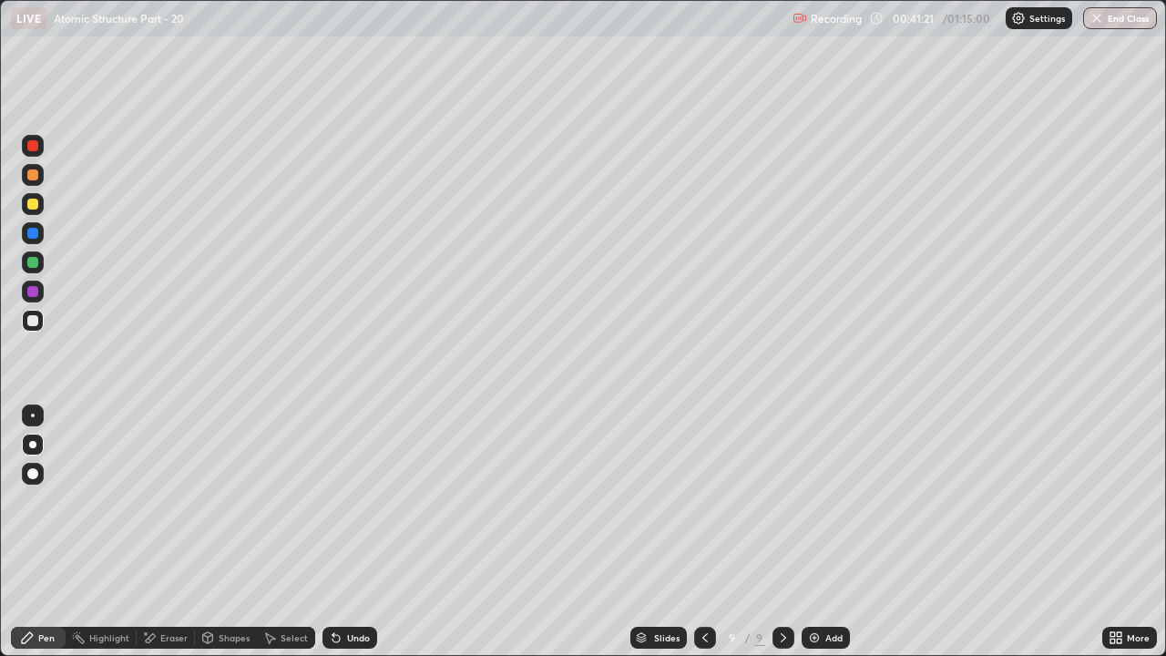
click at [34, 176] on div at bounding box center [32, 174] width 11 height 11
click at [34, 328] on div at bounding box center [33, 321] width 22 height 22
click at [34, 170] on div at bounding box center [32, 174] width 11 height 11
click at [33, 323] on div at bounding box center [32, 320] width 11 height 11
click at [34, 175] on div at bounding box center [32, 174] width 11 height 11
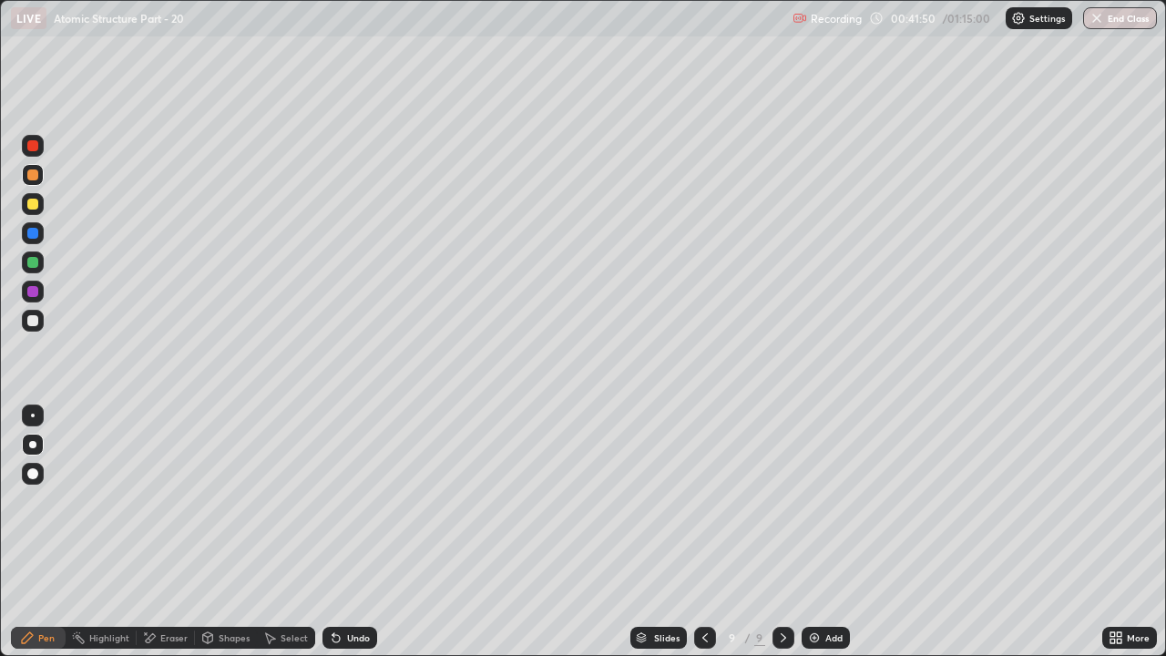
click at [33, 263] on div at bounding box center [32, 262] width 11 height 11
click at [36, 176] on div at bounding box center [32, 174] width 11 height 11
click at [27, 322] on div at bounding box center [32, 320] width 11 height 11
click at [698, 501] on div at bounding box center [705, 638] width 22 height 22
click at [703, 501] on icon at bounding box center [705, 637] width 15 height 15
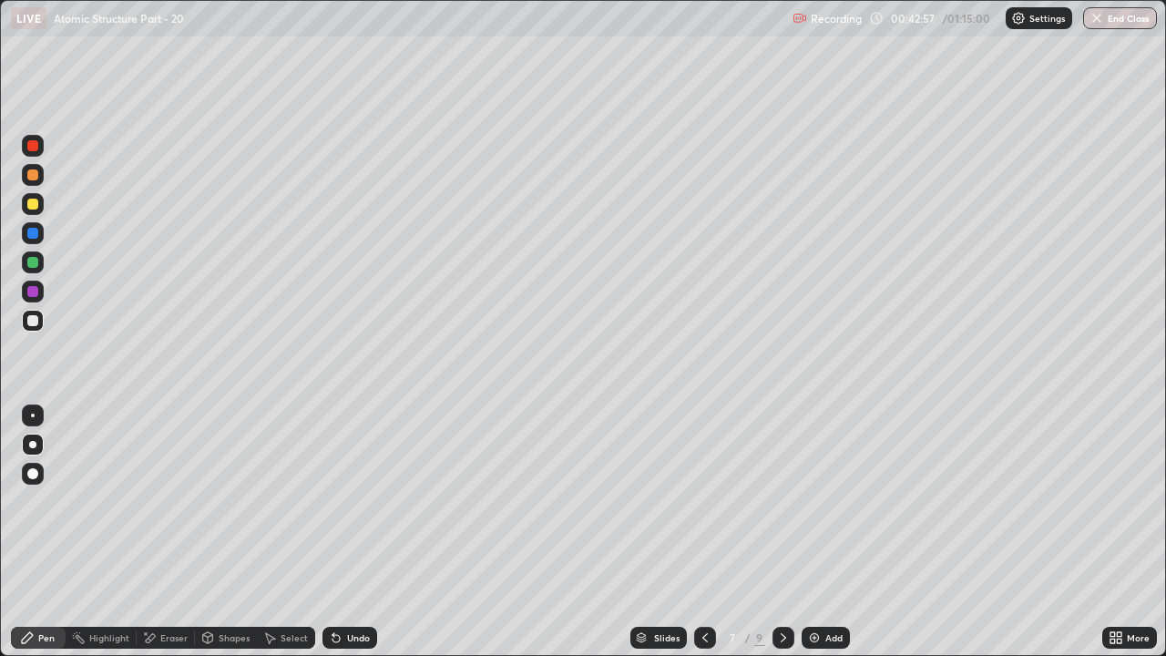
click at [789, 501] on div at bounding box center [784, 638] width 22 height 22
click at [782, 501] on icon at bounding box center [783, 637] width 15 height 15
click at [782, 501] on icon at bounding box center [783, 637] width 5 height 9
click at [33, 178] on div at bounding box center [32, 174] width 11 height 11
click at [818, 501] on img at bounding box center [814, 637] width 15 height 15
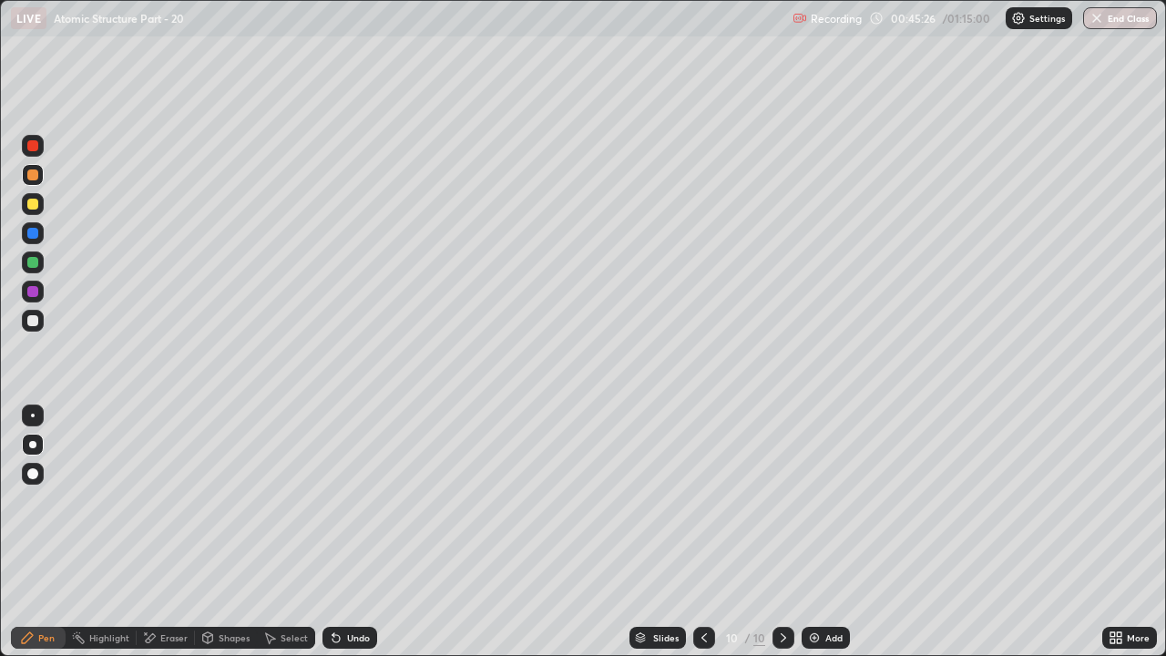
click at [33, 150] on div at bounding box center [32, 145] width 11 height 11
click at [350, 501] on div "Undo" at bounding box center [349, 638] width 55 height 22
click at [39, 326] on div at bounding box center [33, 321] width 22 height 22
click at [27, 234] on div at bounding box center [32, 233] width 11 height 11
click at [40, 179] on div at bounding box center [33, 175] width 22 height 22
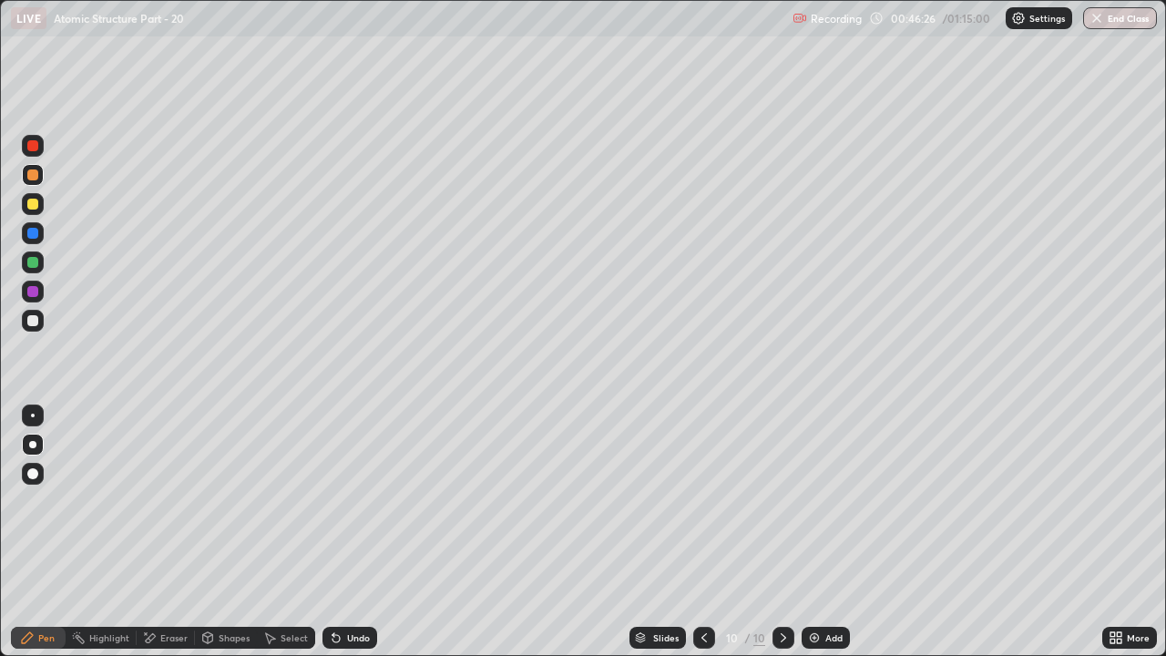
click at [355, 501] on div "Undo" at bounding box center [349, 638] width 55 height 22
click at [28, 258] on div at bounding box center [32, 262] width 11 height 11
click at [31, 229] on div at bounding box center [32, 233] width 11 height 11
click at [821, 501] on div "Add" at bounding box center [826, 638] width 48 height 22
click at [29, 148] on div at bounding box center [32, 145] width 11 height 11
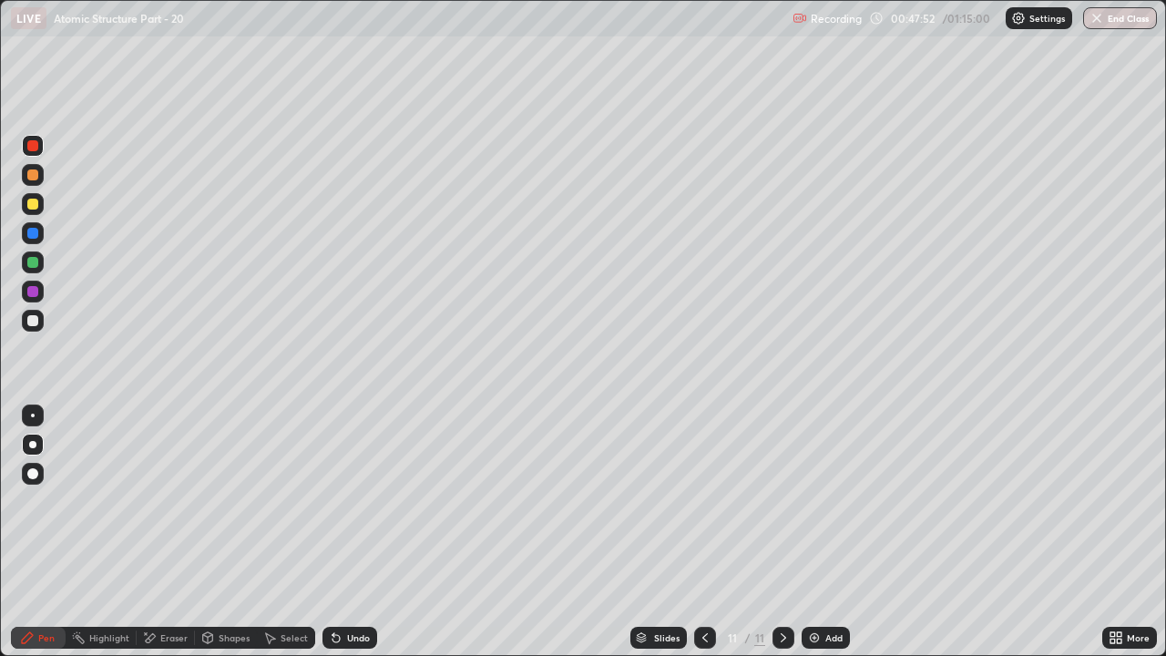
click at [359, 501] on div "Undo" at bounding box center [358, 637] width 23 height 9
click at [356, 501] on div "Undo" at bounding box center [349, 638] width 55 height 22
click at [359, 501] on div "Undo" at bounding box center [349, 638] width 55 height 22
click at [361, 501] on div "Undo" at bounding box center [349, 638] width 55 height 22
click at [365, 501] on div "Undo" at bounding box center [349, 638] width 55 height 22
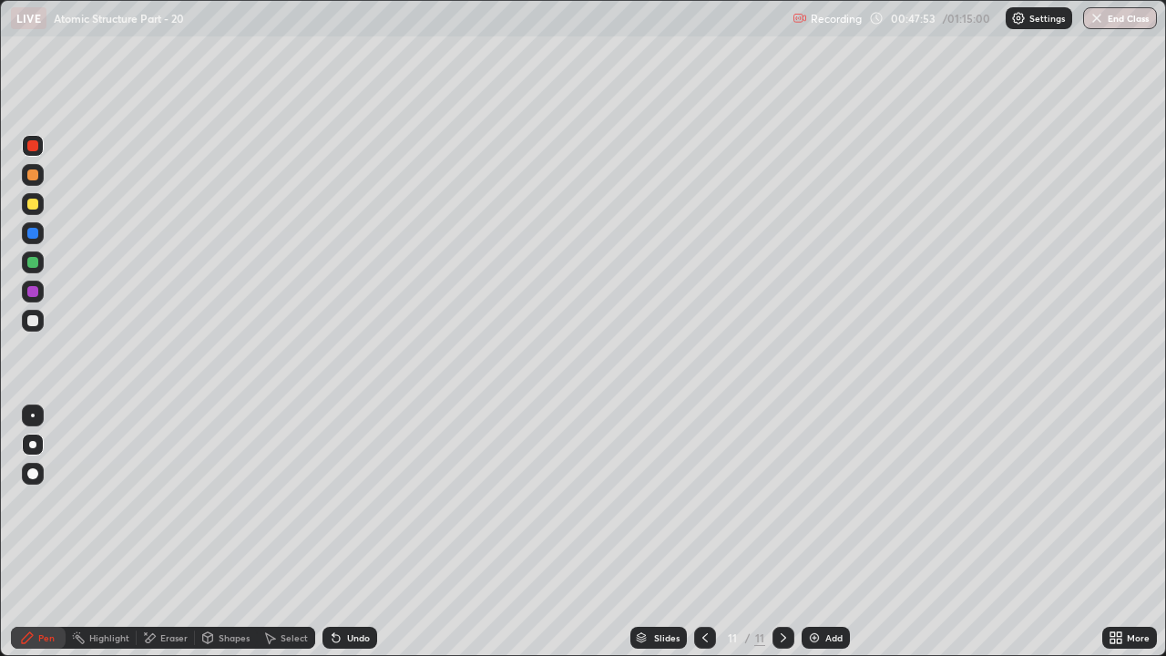
click at [363, 501] on div "Undo" at bounding box center [349, 638] width 55 height 22
click at [366, 501] on div "Undo" at bounding box center [358, 637] width 23 height 9
click at [30, 225] on div at bounding box center [33, 233] width 22 height 22
click at [34, 175] on div at bounding box center [32, 174] width 11 height 11
click at [365, 501] on div "Undo" at bounding box center [349, 638] width 55 height 22
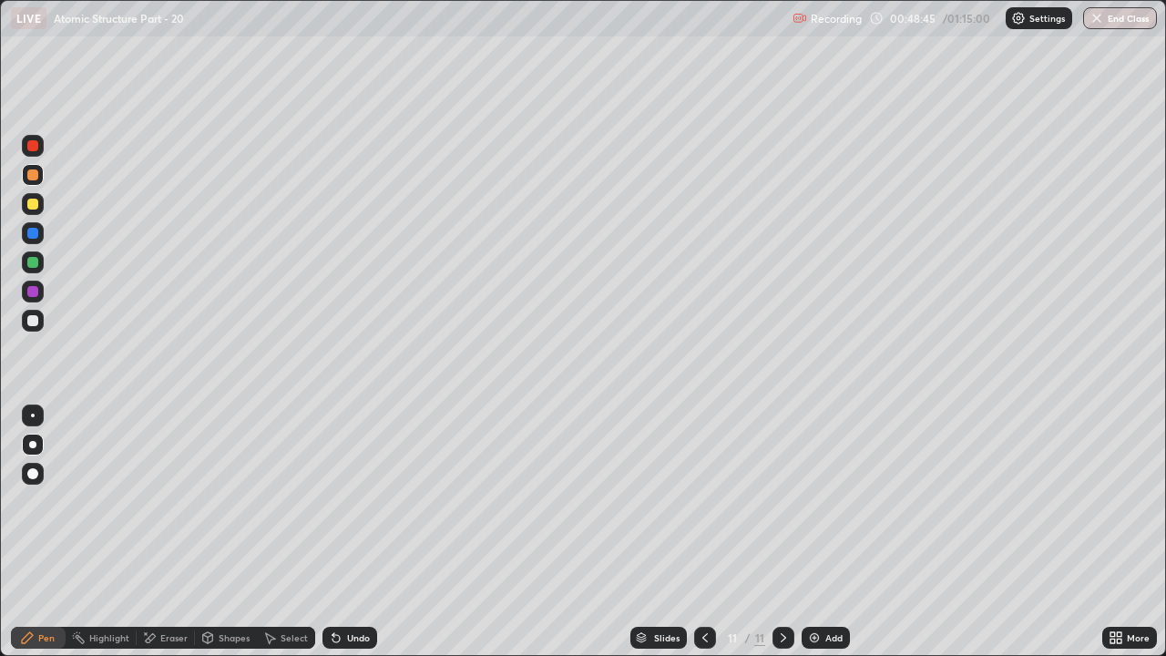
click at [31, 321] on div at bounding box center [32, 320] width 11 height 11
click at [358, 501] on div "Undo" at bounding box center [349, 638] width 55 height 22
click at [362, 501] on div "Undo" at bounding box center [358, 637] width 23 height 9
click at [37, 206] on div at bounding box center [32, 204] width 11 height 11
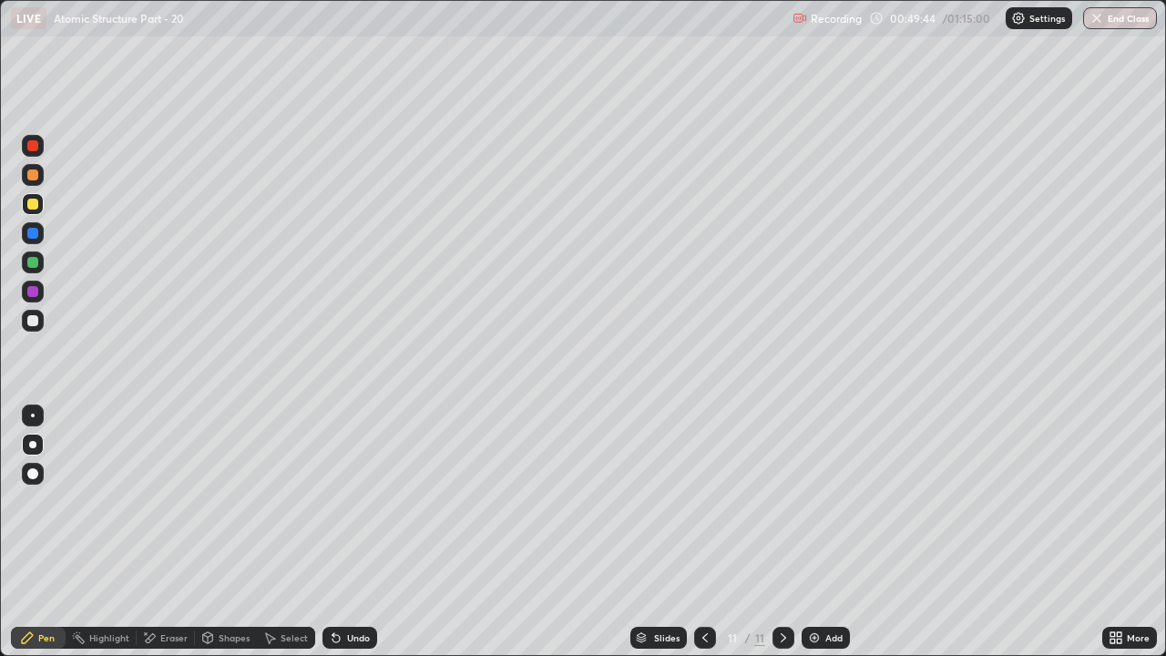
click at [223, 501] on div "Shapes" at bounding box center [234, 637] width 31 height 9
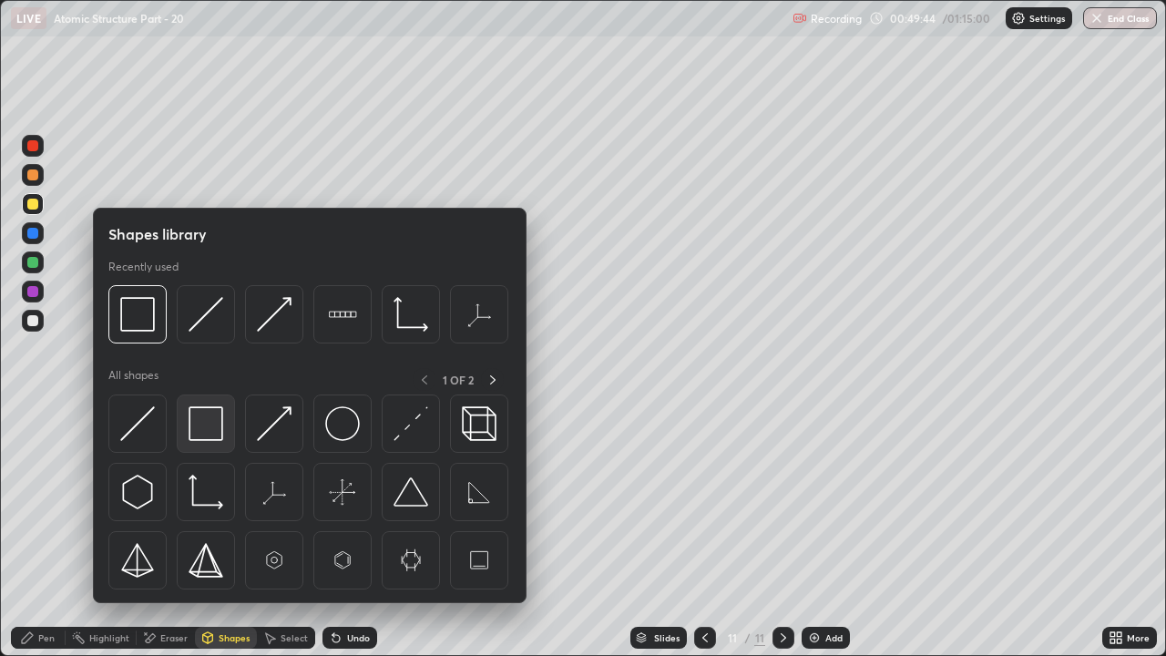
click at [207, 431] on img at bounding box center [206, 423] width 35 height 35
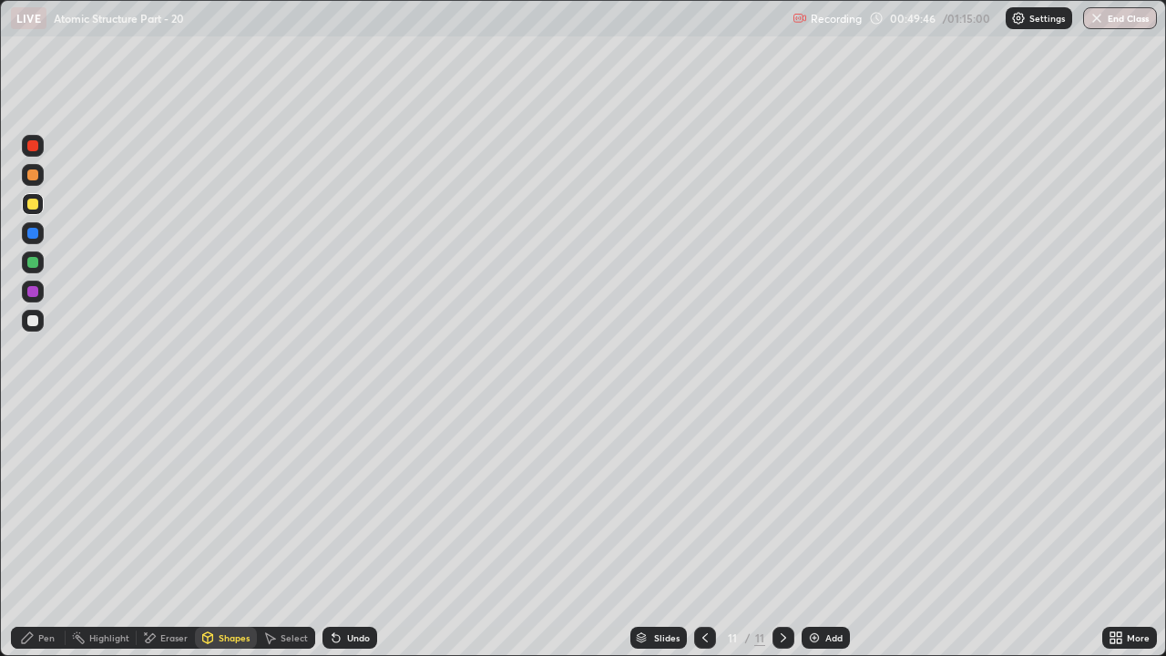
click at [34, 501] on div "Pen" at bounding box center [38, 638] width 55 height 22
click at [356, 501] on div "Undo" at bounding box center [358, 637] width 23 height 9
click at [703, 501] on icon at bounding box center [705, 637] width 15 height 15
click at [702, 501] on div at bounding box center [705, 638] width 22 height 22
click at [780, 501] on div at bounding box center [784, 638] width 22 height 22
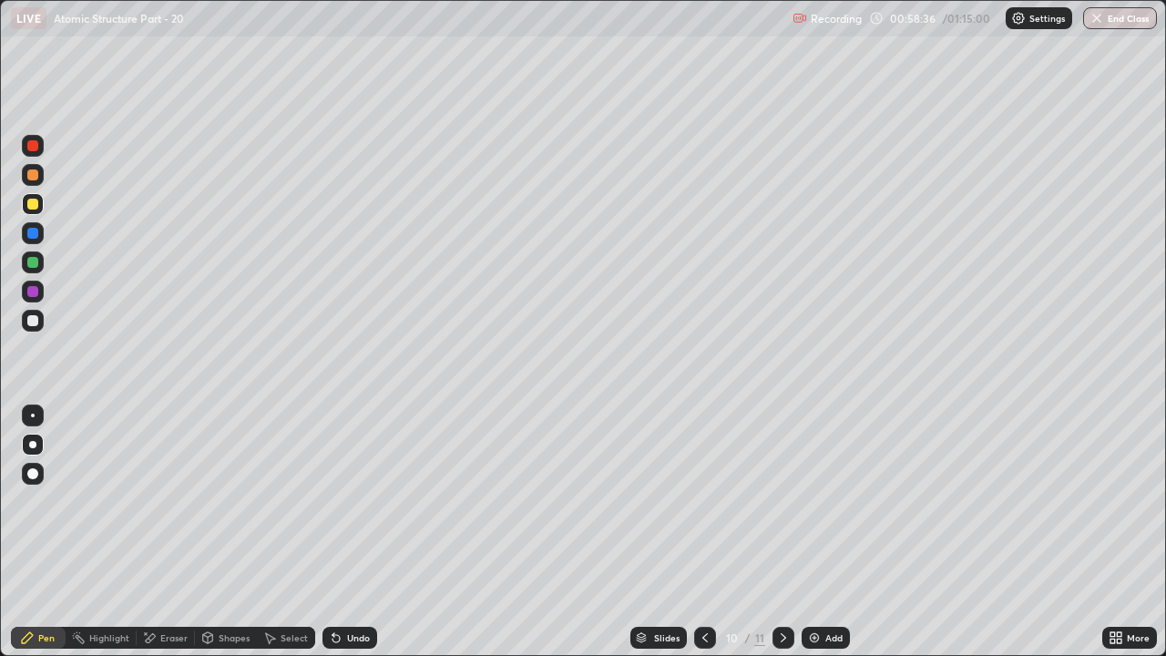
click at [773, 501] on div at bounding box center [784, 638] width 22 height 22
click at [819, 501] on img at bounding box center [814, 637] width 15 height 15
click at [33, 176] on div at bounding box center [32, 174] width 11 height 11
click at [29, 200] on div at bounding box center [32, 204] width 11 height 11
click at [36, 235] on div at bounding box center [32, 233] width 11 height 11
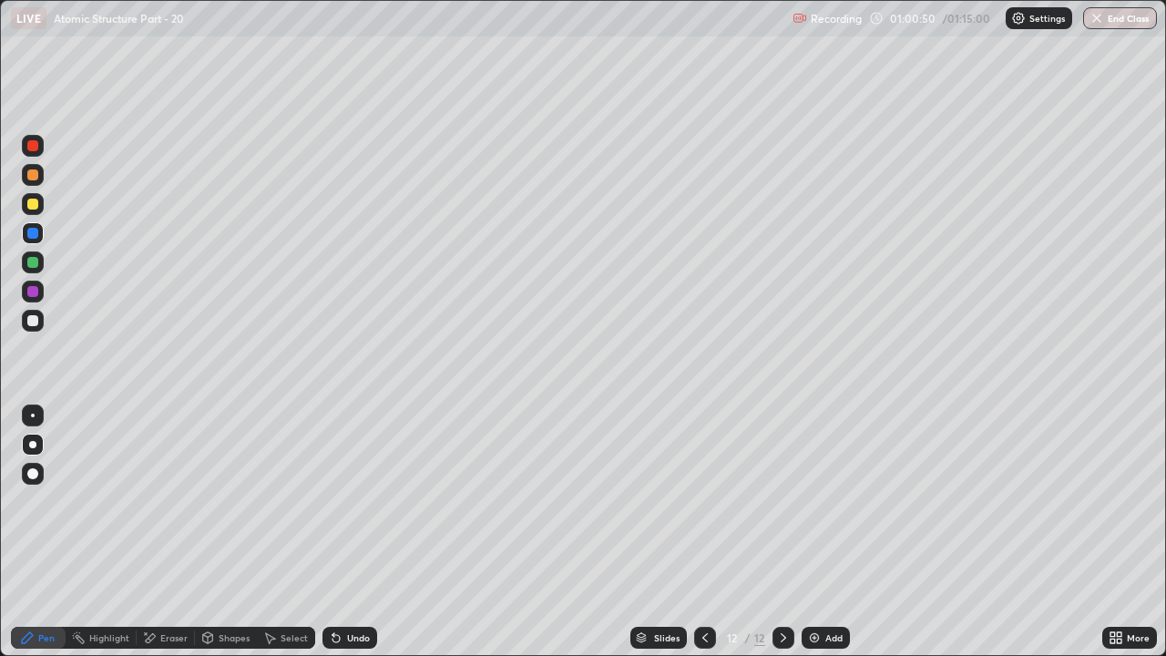
click at [34, 325] on div at bounding box center [32, 320] width 11 height 11
click at [356, 501] on div "Undo" at bounding box center [358, 637] width 23 height 9
click at [358, 501] on div "Undo" at bounding box center [358, 637] width 23 height 9
click at [233, 501] on div "Shapes" at bounding box center [234, 637] width 31 height 9
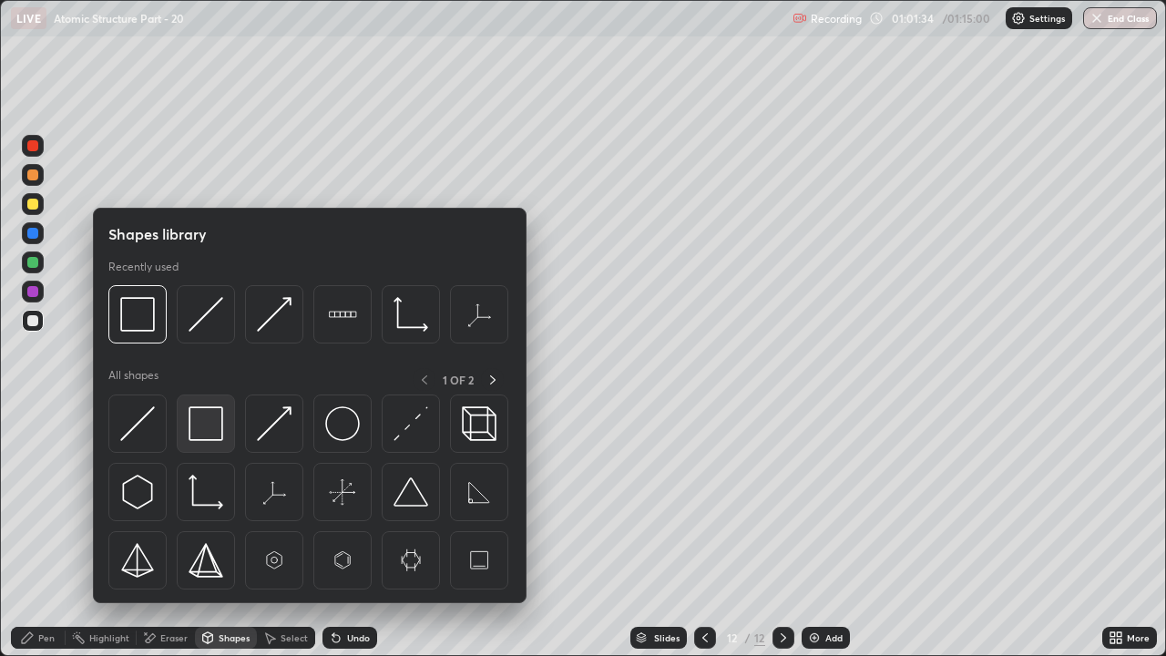
click at [213, 434] on img at bounding box center [206, 423] width 35 height 35
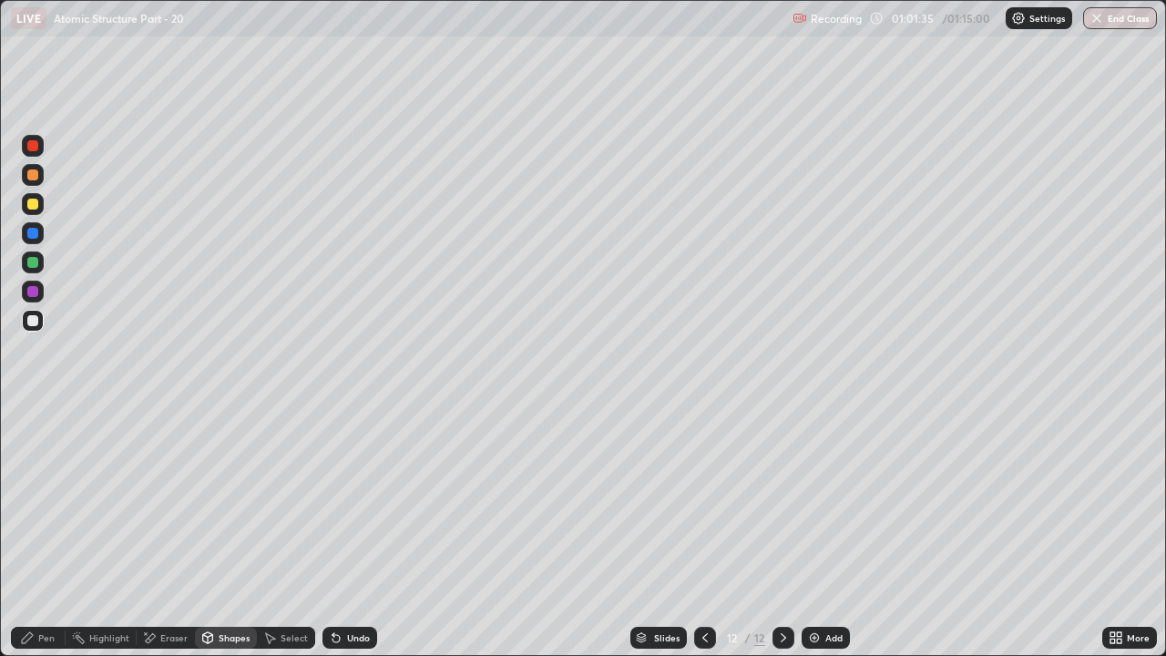
click at [34, 292] on div at bounding box center [32, 291] width 11 height 11
click at [33, 501] on icon at bounding box center [27, 637] width 15 height 15
click at [35, 324] on div at bounding box center [32, 320] width 11 height 11
click at [32, 292] on div at bounding box center [32, 291] width 11 height 11
click at [34, 327] on div at bounding box center [33, 321] width 22 height 22
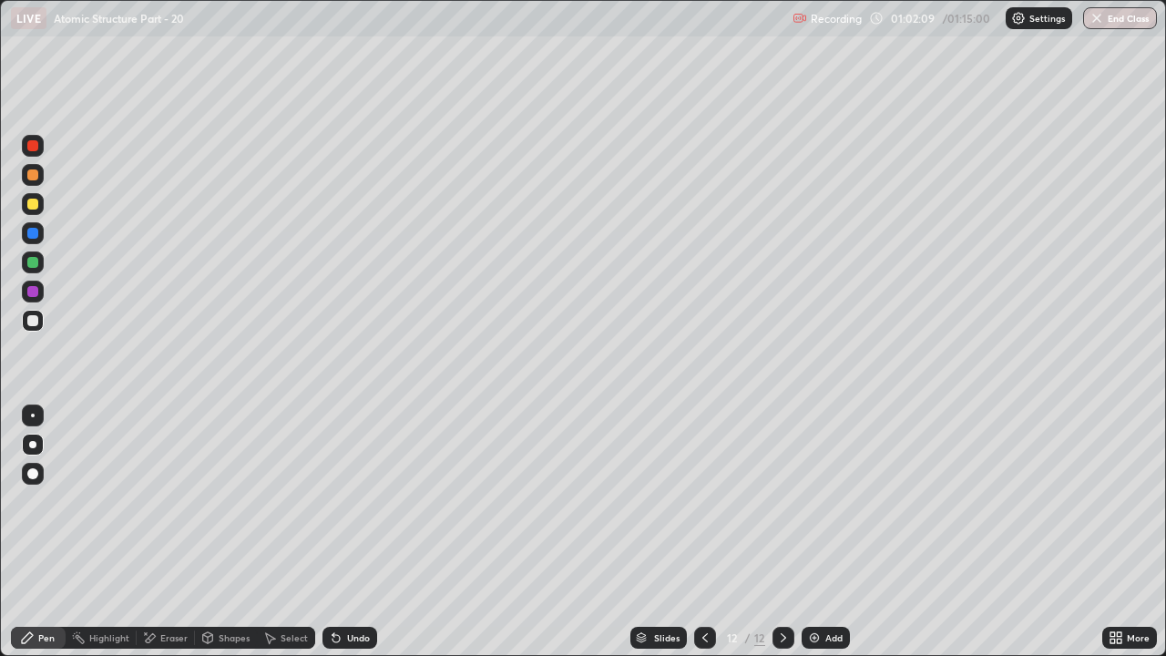
click at [34, 263] on div at bounding box center [32, 262] width 11 height 11
click at [32, 201] on div at bounding box center [32, 204] width 11 height 11
click at [34, 328] on div at bounding box center [33, 321] width 22 height 22
click at [33, 149] on div at bounding box center [32, 145] width 11 height 11
click at [39, 232] on div at bounding box center [33, 233] width 22 height 22
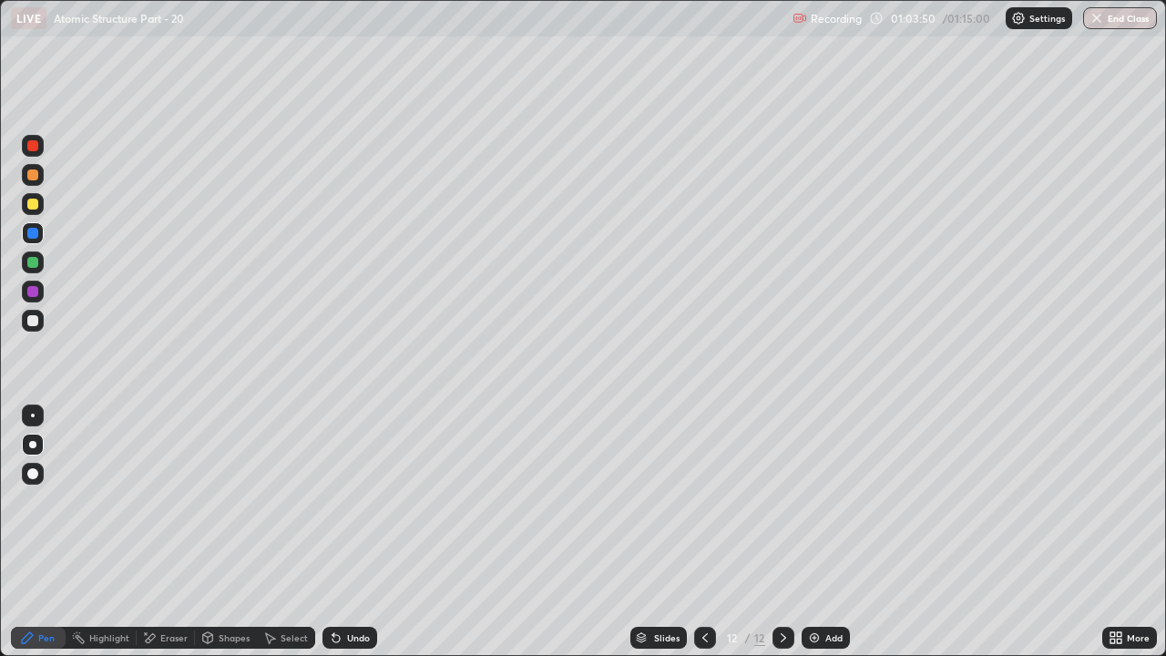
click at [31, 296] on div at bounding box center [32, 291] width 11 height 11
click at [34, 258] on div at bounding box center [32, 262] width 11 height 11
click at [29, 237] on div at bounding box center [32, 233] width 11 height 11
click at [35, 324] on div at bounding box center [32, 320] width 11 height 11
click at [36, 150] on div at bounding box center [32, 145] width 11 height 11
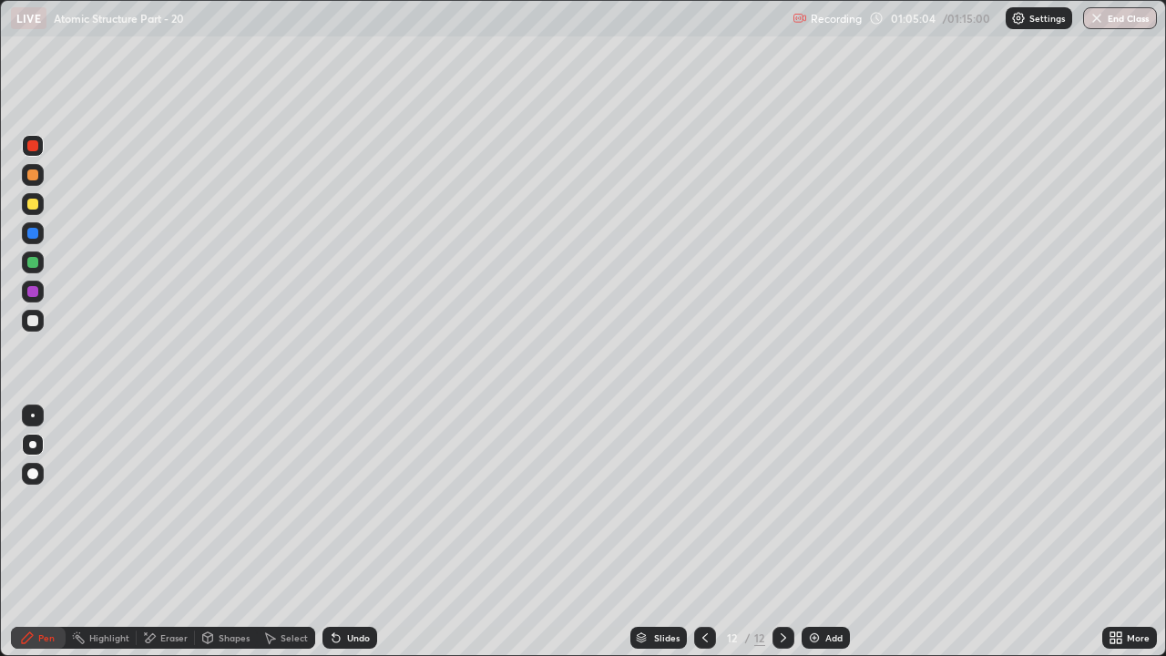
click at [354, 501] on div "Undo" at bounding box center [358, 637] width 23 height 9
click at [349, 501] on div "Undo" at bounding box center [358, 637] width 23 height 9
click at [347, 501] on div "Undo" at bounding box center [358, 637] width 23 height 9
click at [355, 501] on div "Undo" at bounding box center [358, 637] width 23 height 9
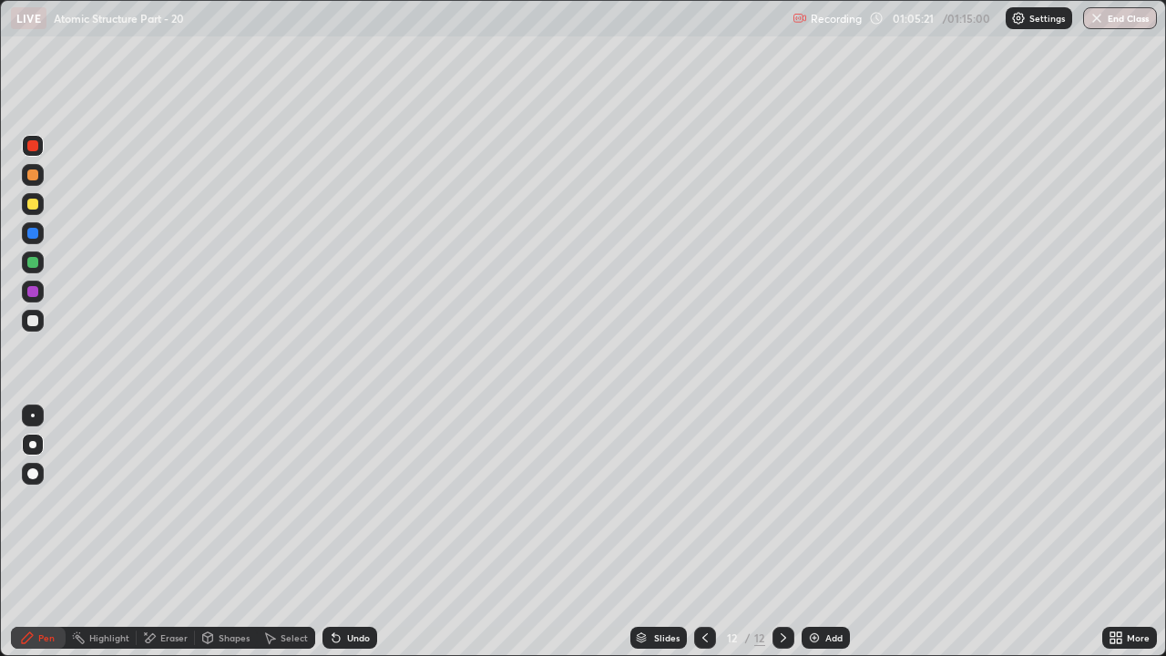
click at [353, 501] on div "Undo" at bounding box center [358, 637] width 23 height 9
click at [356, 501] on div "Undo" at bounding box center [358, 637] width 23 height 9
click at [354, 501] on div "Undo" at bounding box center [358, 637] width 23 height 9
click at [1125, 15] on button "End Class" at bounding box center [1120, 18] width 74 height 22
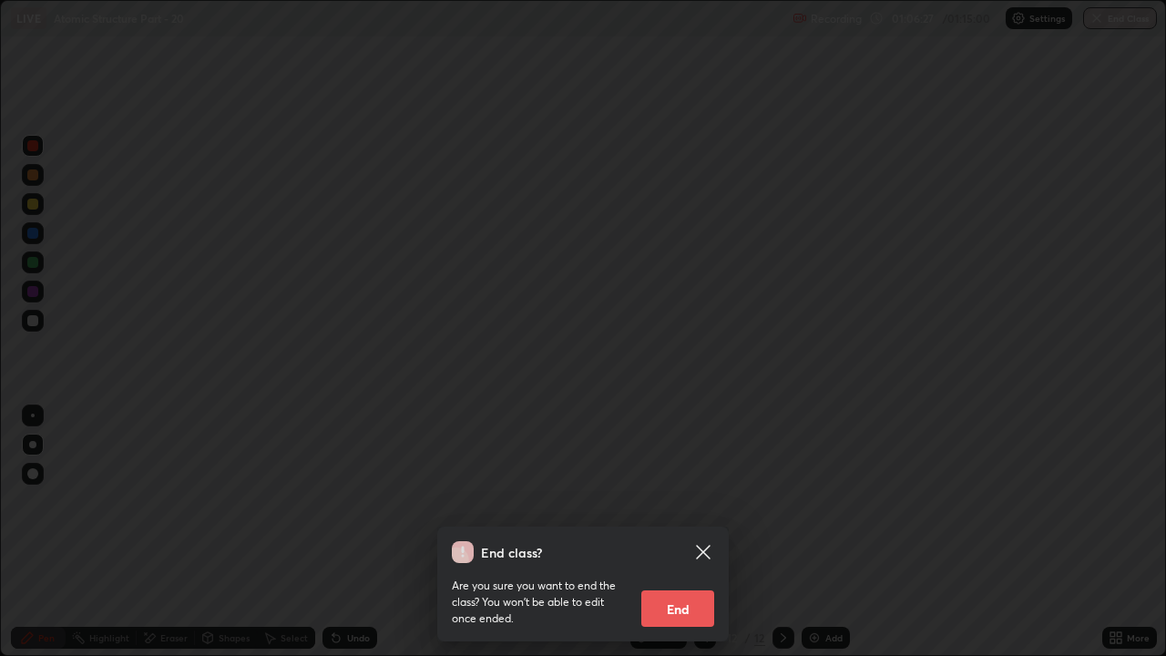
click at [703, 501] on button "End" at bounding box center [677, 608] width 73 height 36
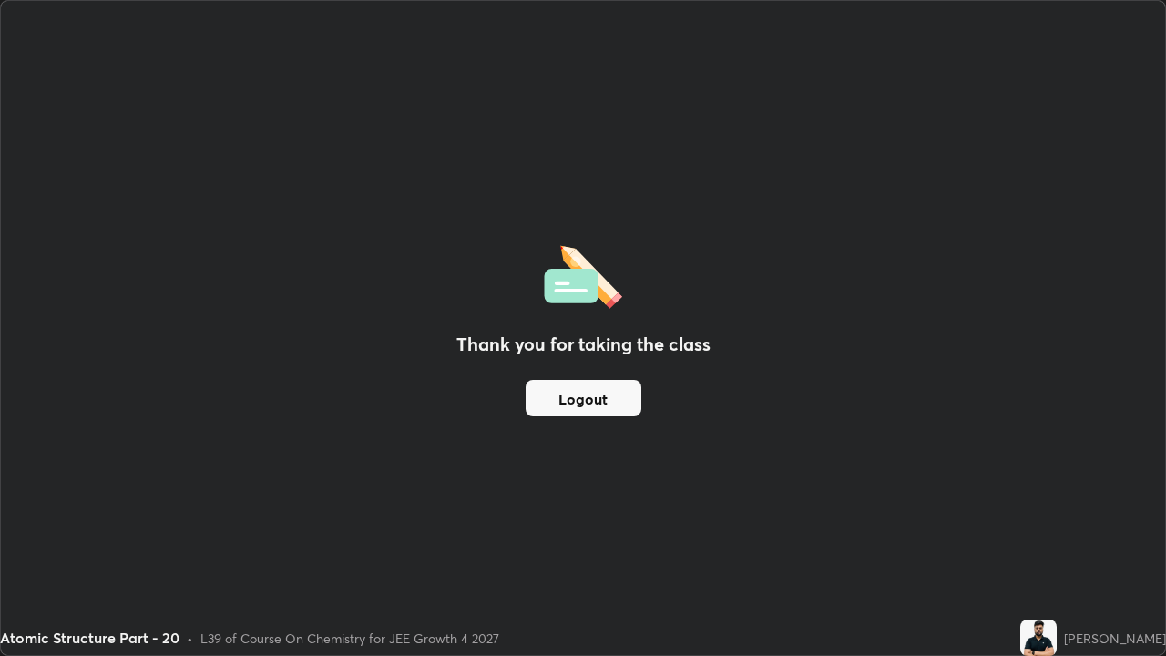
click at [616, 414] on button "Logout" at bounding box center [584, 398] width 116 height 36
click at [615, 404] on button "Logout" at bounding box center [584, 398] width 116 height 36
